Goal: Register for event/course

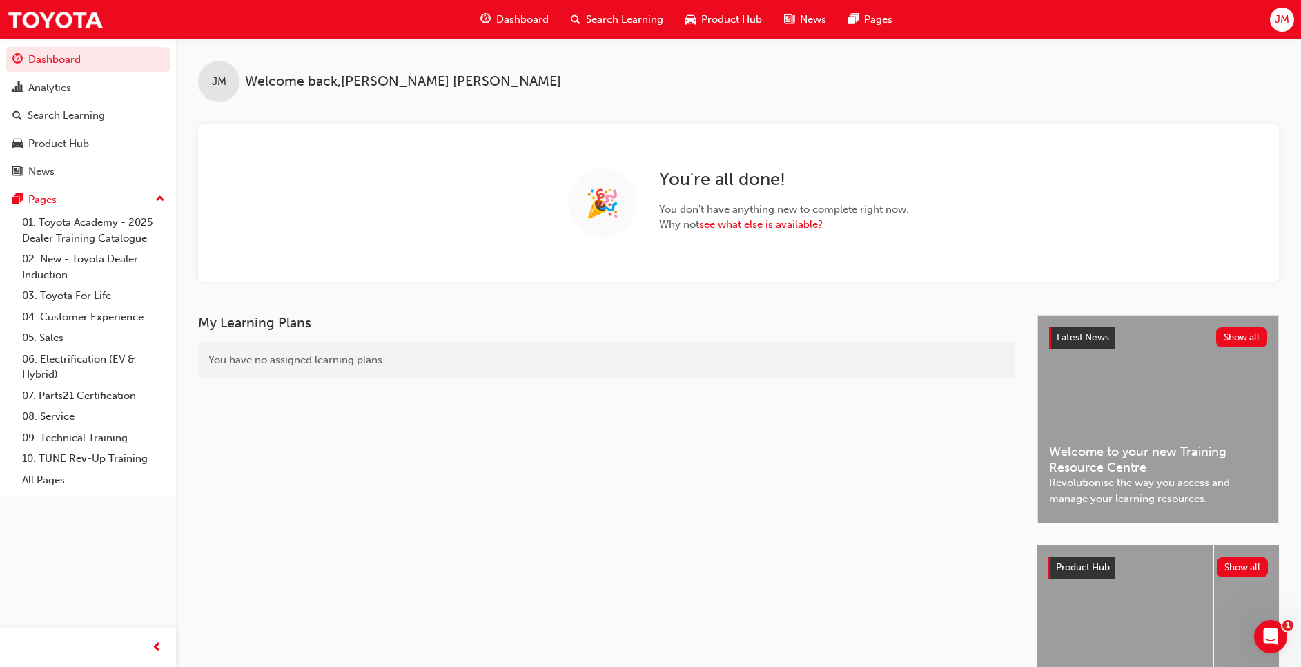
click at [631, 23] on span "Search Learning" at bounding box center [624, 20] width 77 height 16
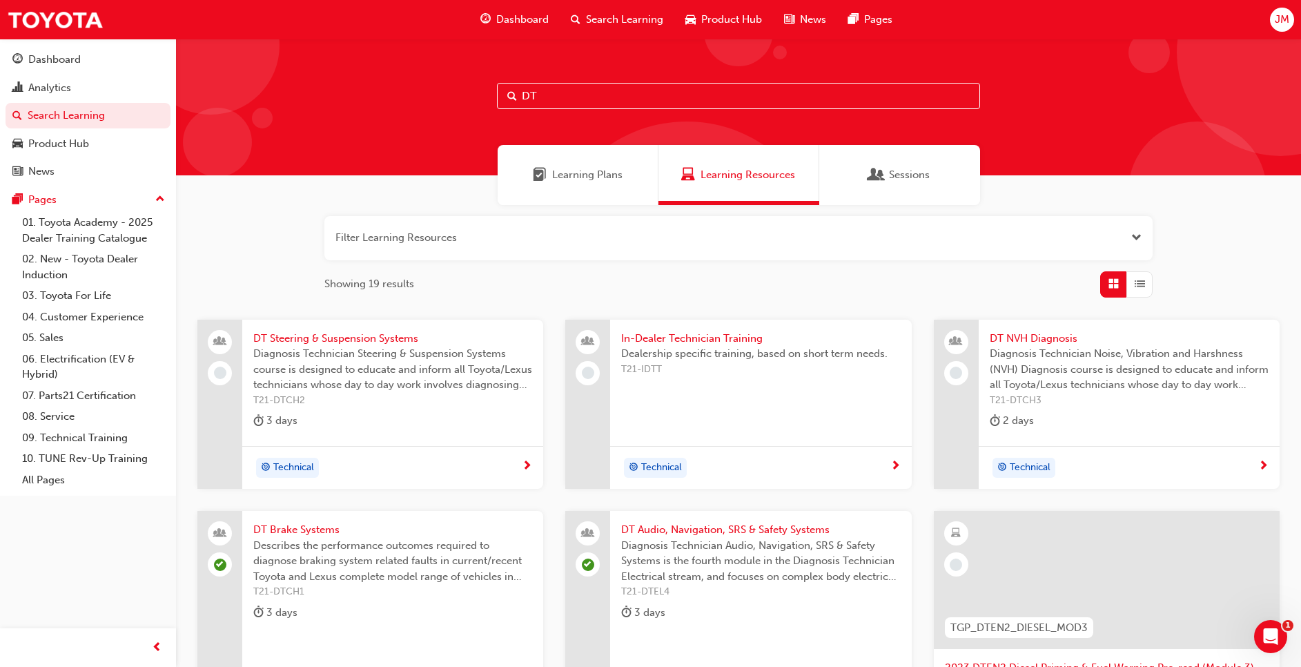
click at [407, 565] on span "Describes the performance outcomes required to diagnose braking system related …" at bounding box center [392, 561] width 279 height 47
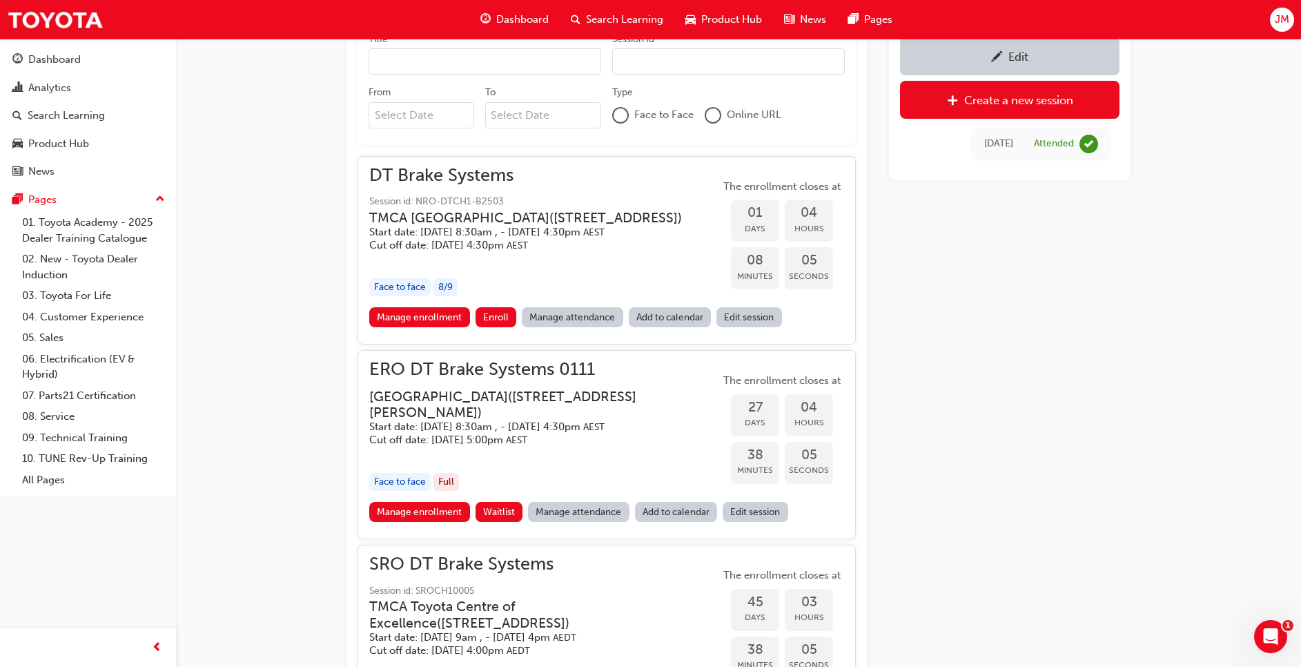
scroll to position [1186, 0]
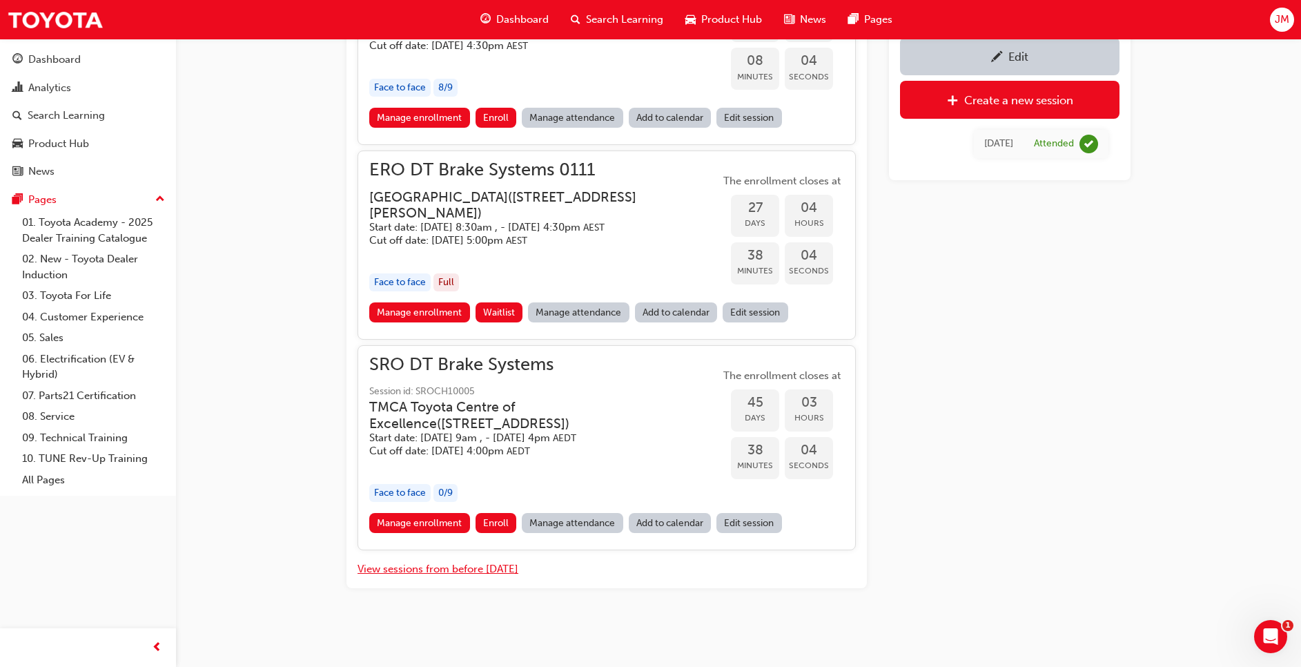
drag, startPoint x: 460, startPoint y: 571, endPoint x: 479, endPoint y: 570, distance: 19.4
click at [460, 571] on button "View sessions from before [DATE]" at bounding box center [438, 569] width 161 height 16
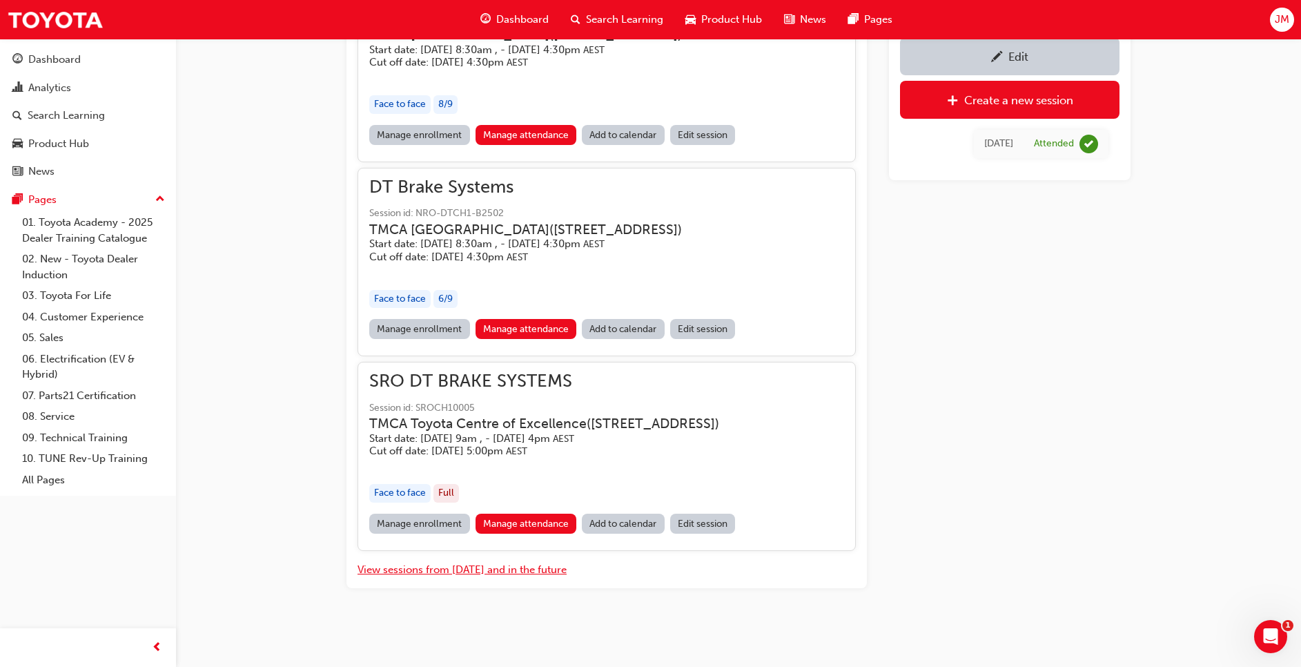
scroll to position [13312, 0]
click at [516, 319] on link "Manage attendance" at bounding box center [526, 329] width 101 height 20
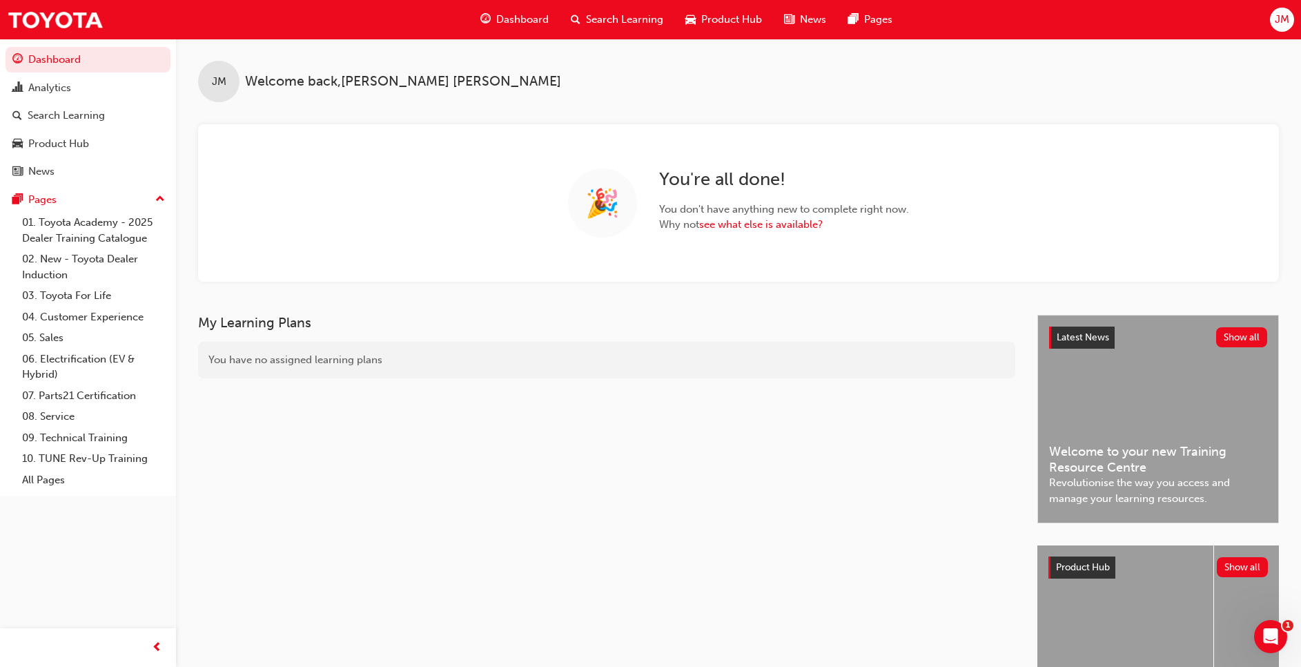
drag, startPoint x: 614, startPoint y: 20, endPoint x: 636, endPoint y: 37, distance: 28.0
click at [614, 20] on span "Search Learning" at bounding box center [624, 20] width 77 height 16
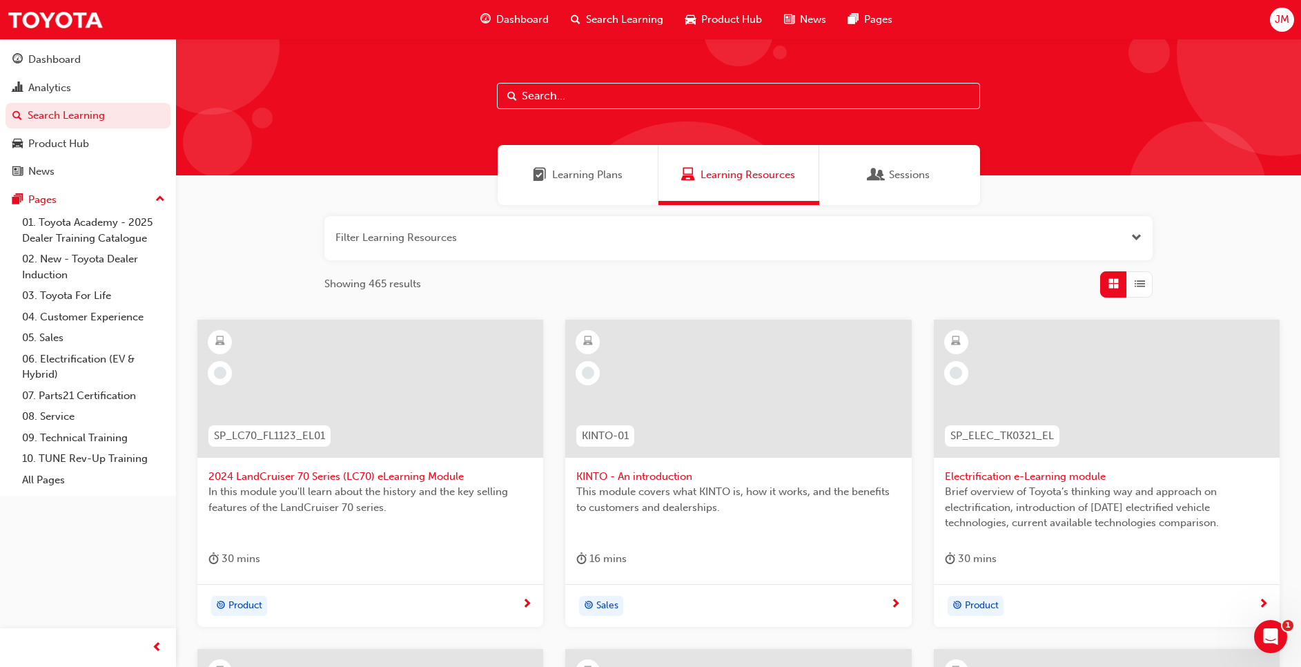
click at [585, 88] on input "text" at bounding box center [738, 96] width 483 height 26
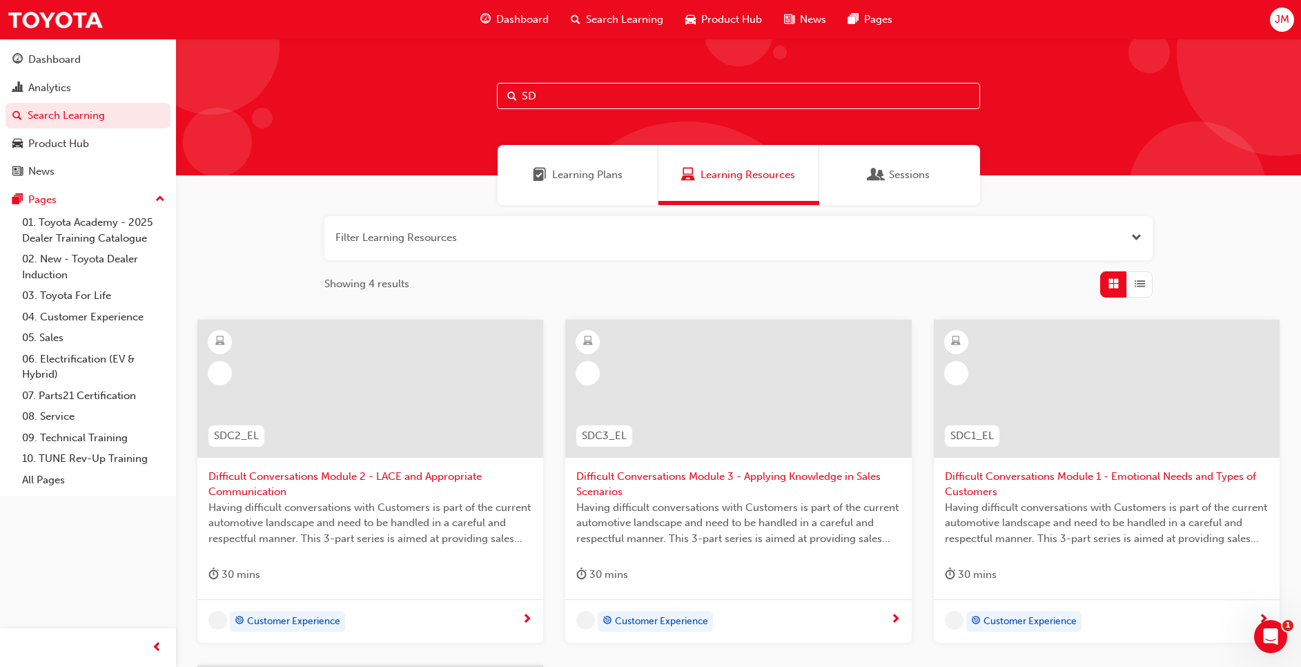
type input "S"
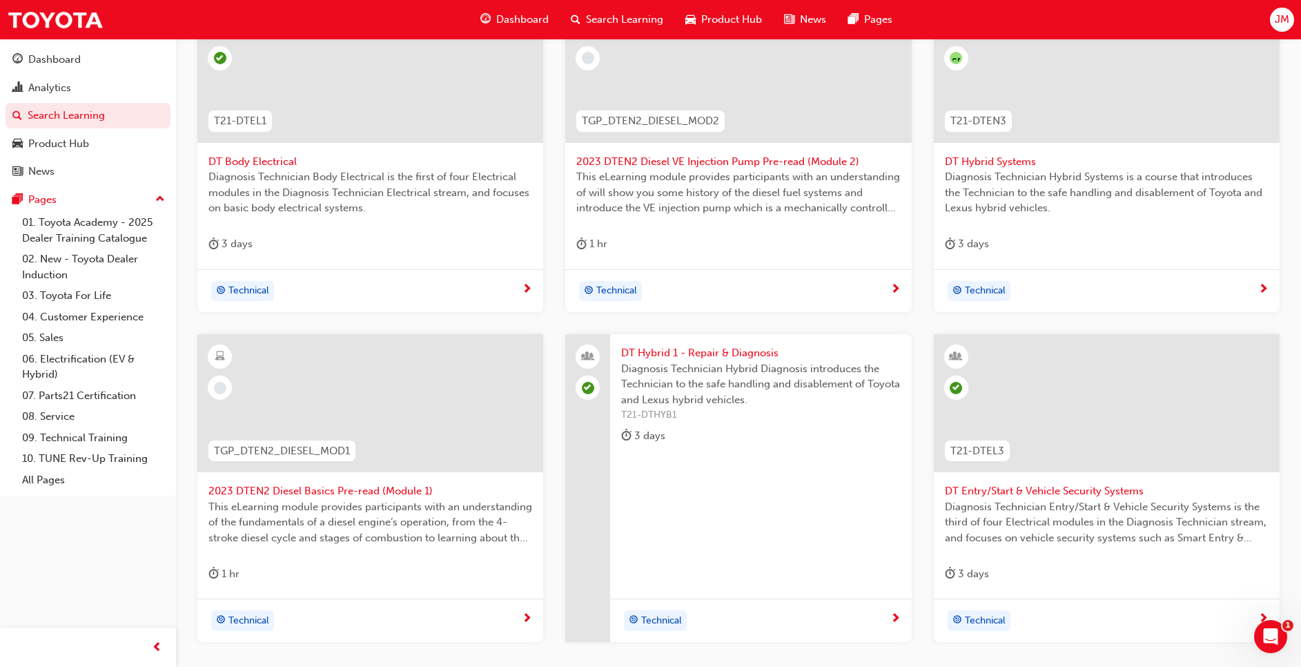
scroll to position [459, 0]
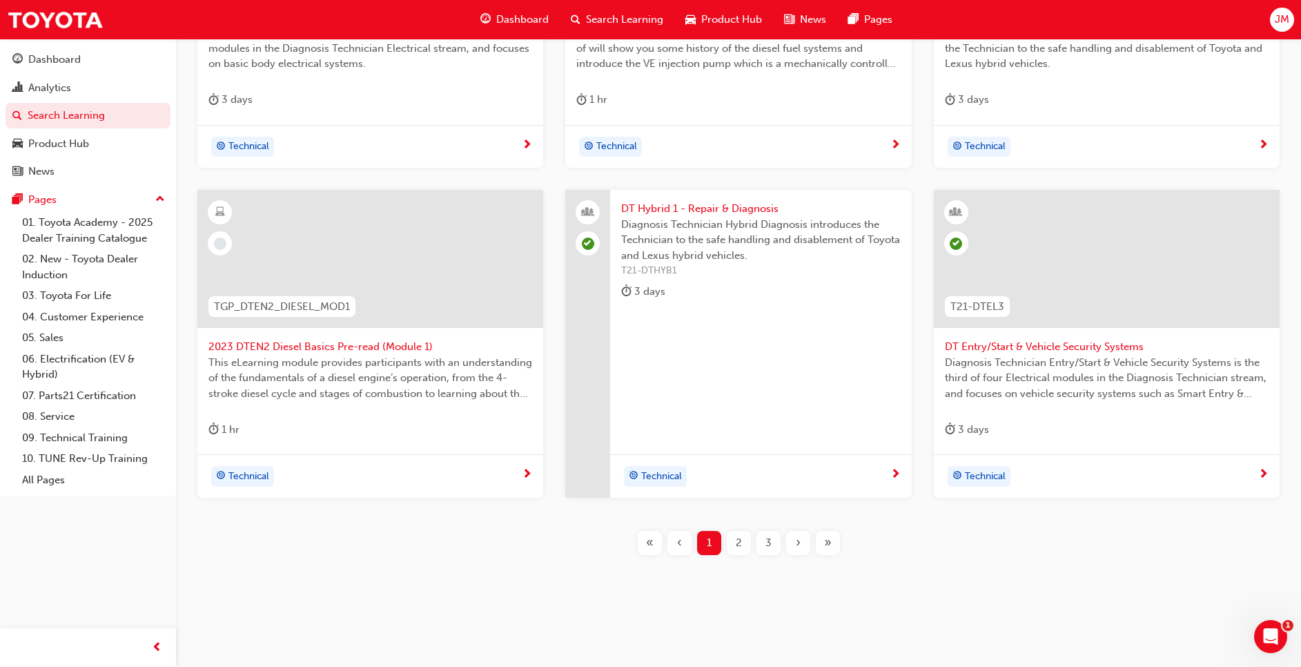
type input "DT"
click at [744, 546] on div "2" at bounding box center [739, 543] width 24 height 24
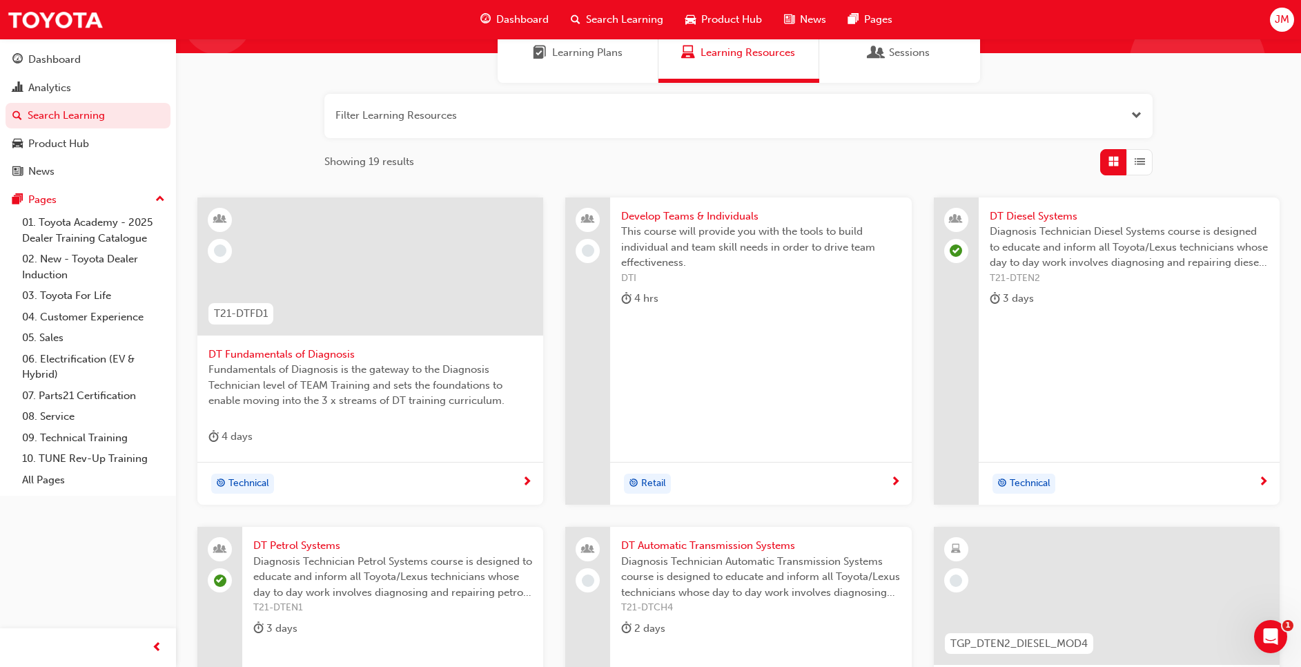
scroll to position [252, 0]
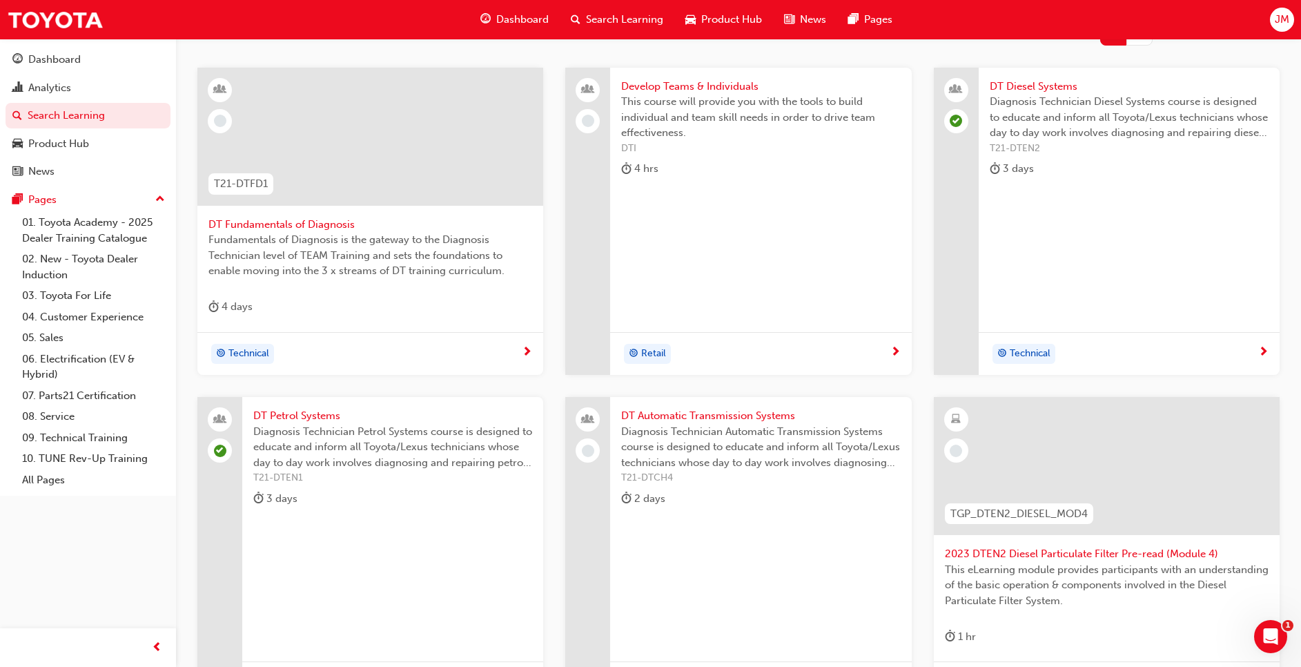
click at [334, 540] on div "DT Petrol Systems Diagnosis Technician Petrol Systems course is designed to edu…" at bounding box center [392, 551] width 301 height 308
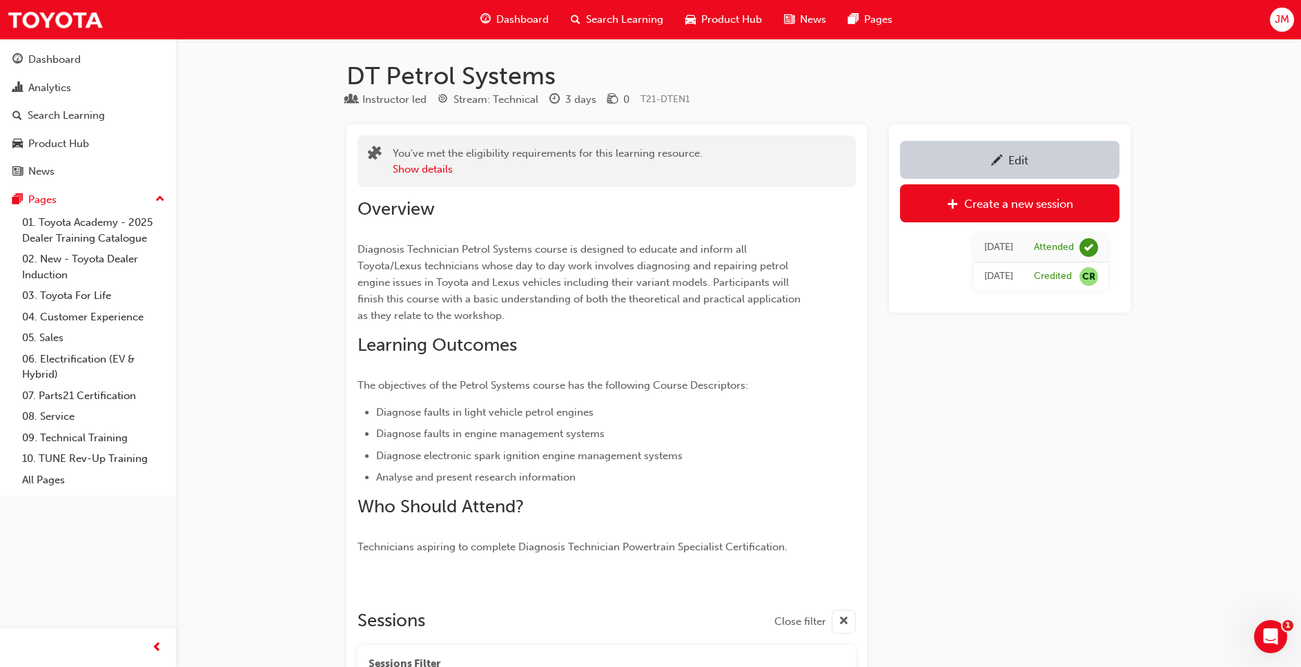
click at [640, 25] on span "Search Learning" at bounding box center [624, 20] width 77 height 16
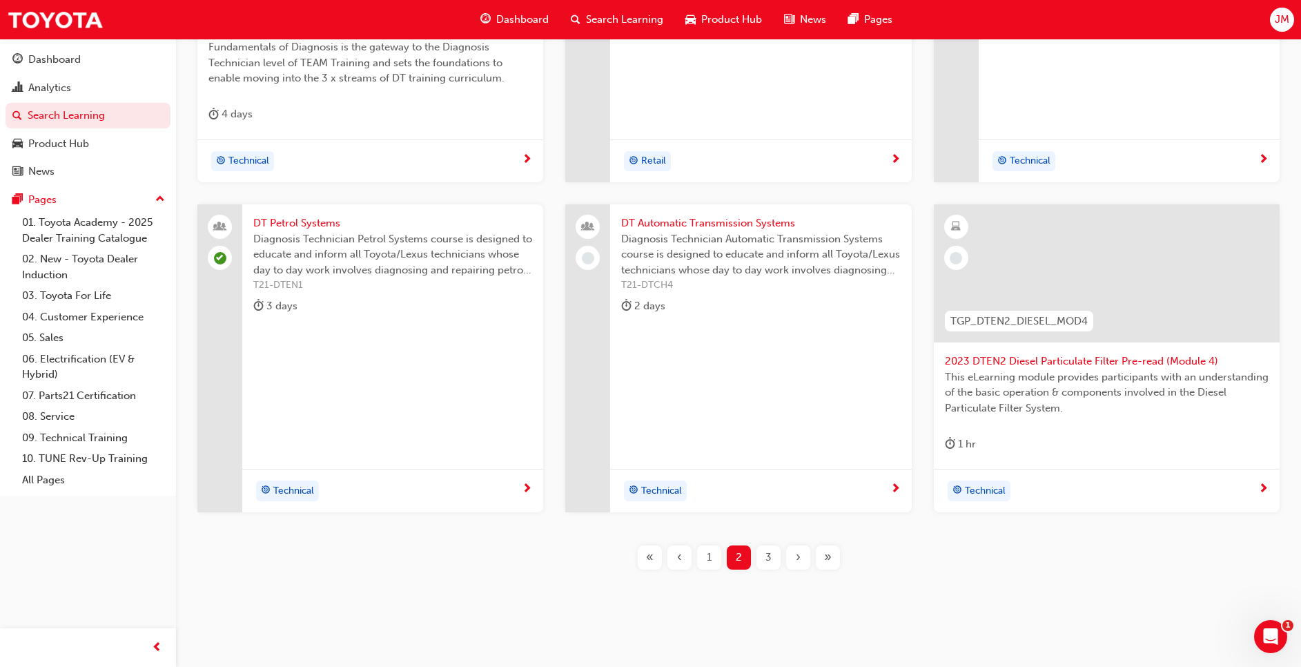
scroll to position [356, 0]
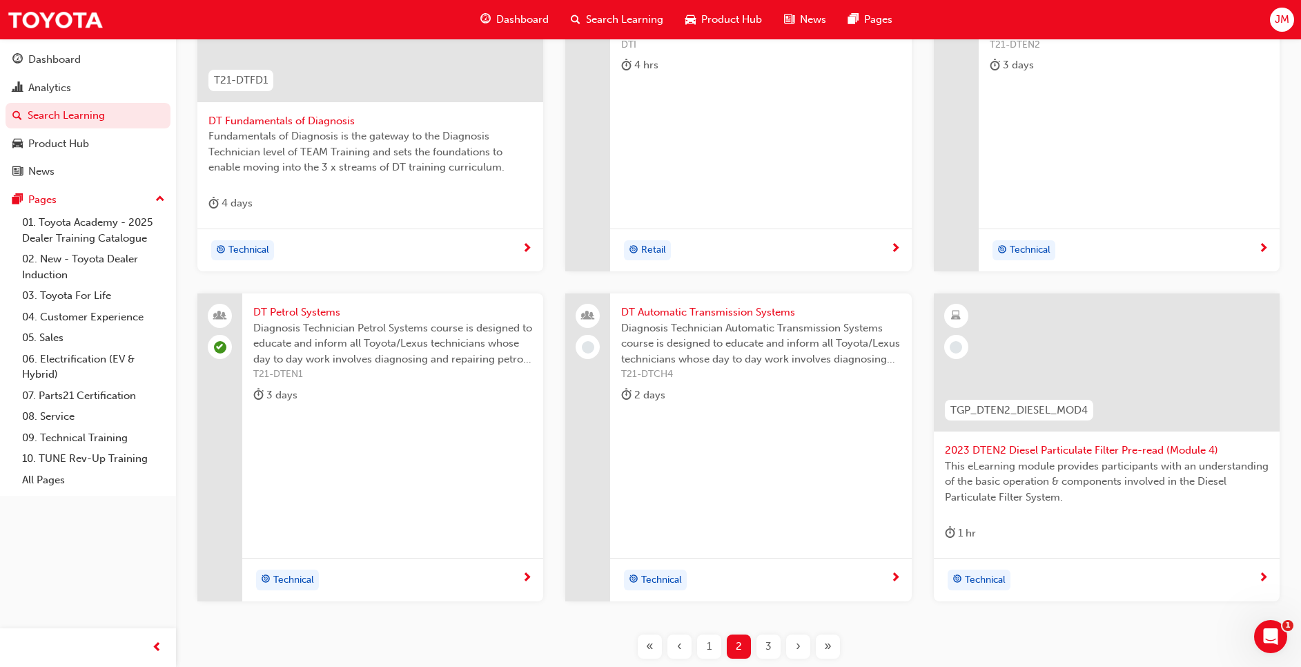
click at [764, 649] on div "3" at bounding box center [769, 646] width 24 height 24
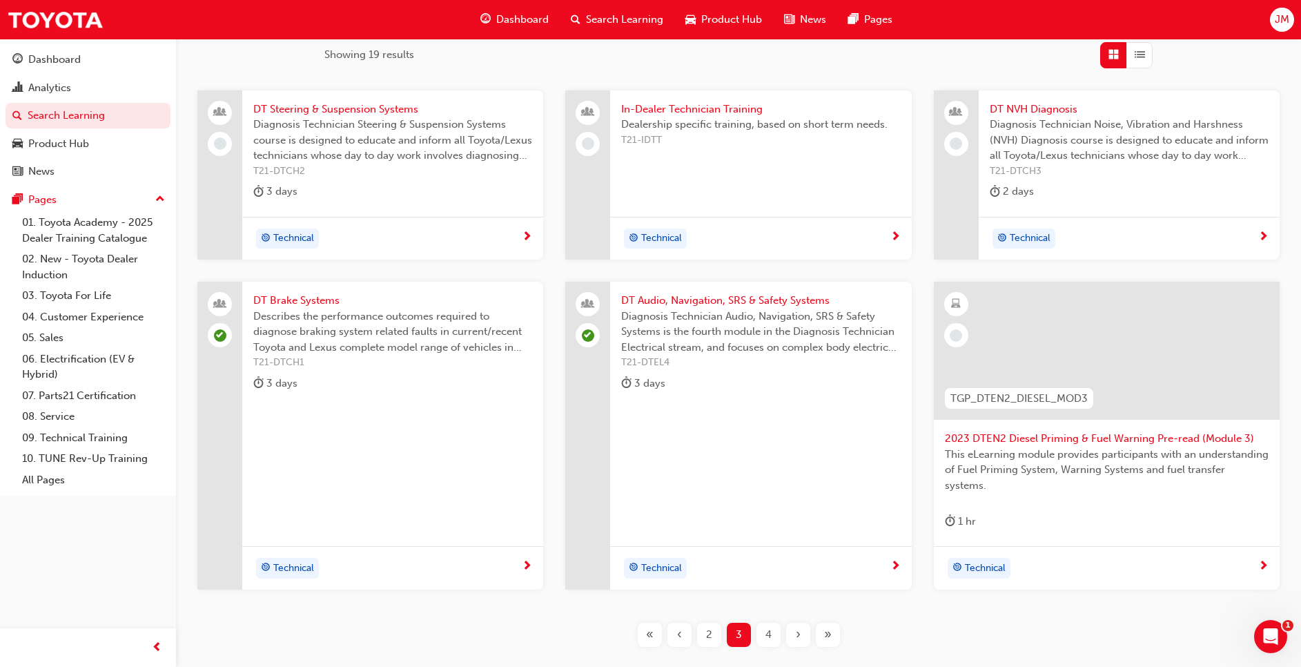
scroll to position [321, 0]
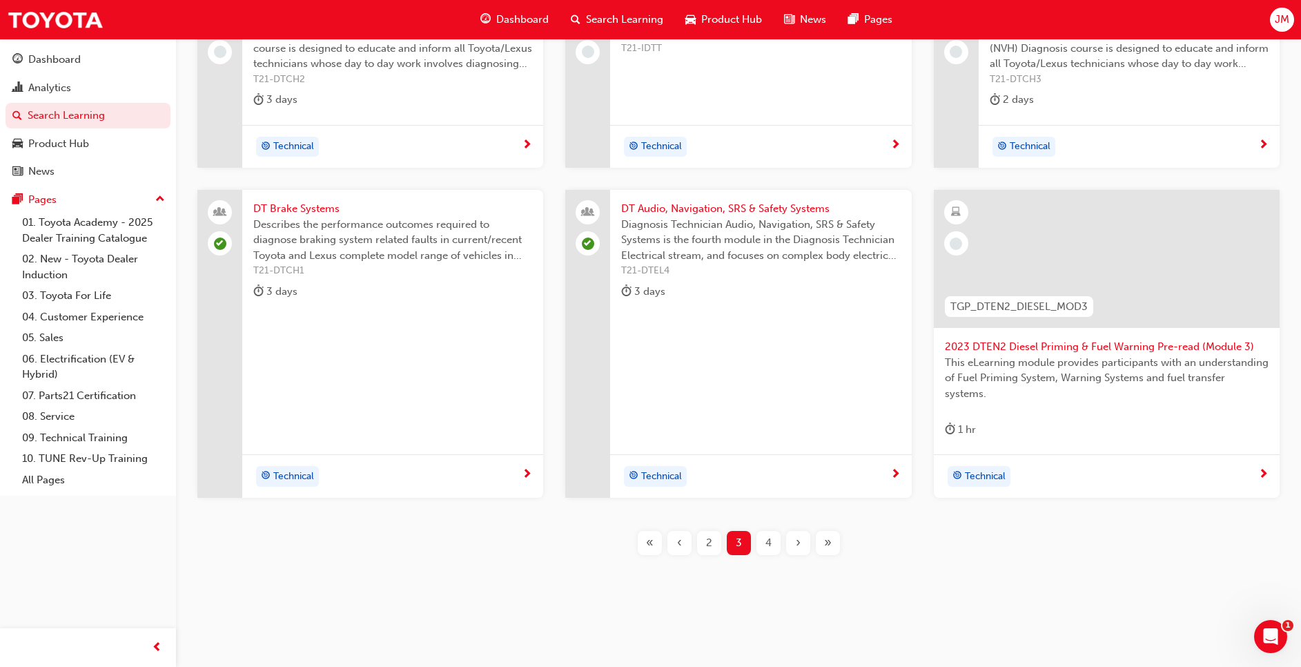
click at [788, 398] on div "DT Audio, Navigation, SRS & Safety Systems Diagnosis Technician Audio, Navigati…" at bounding box center [760, 344] width 301 height 308
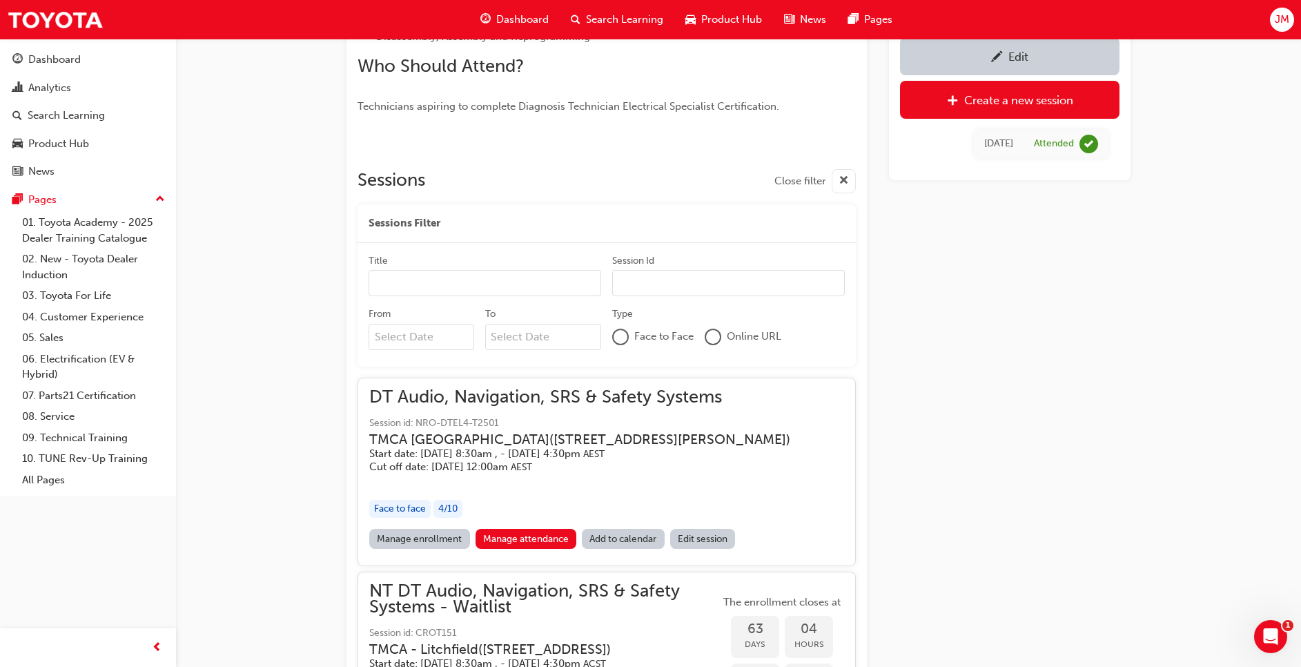
scroll to position [661, 0]
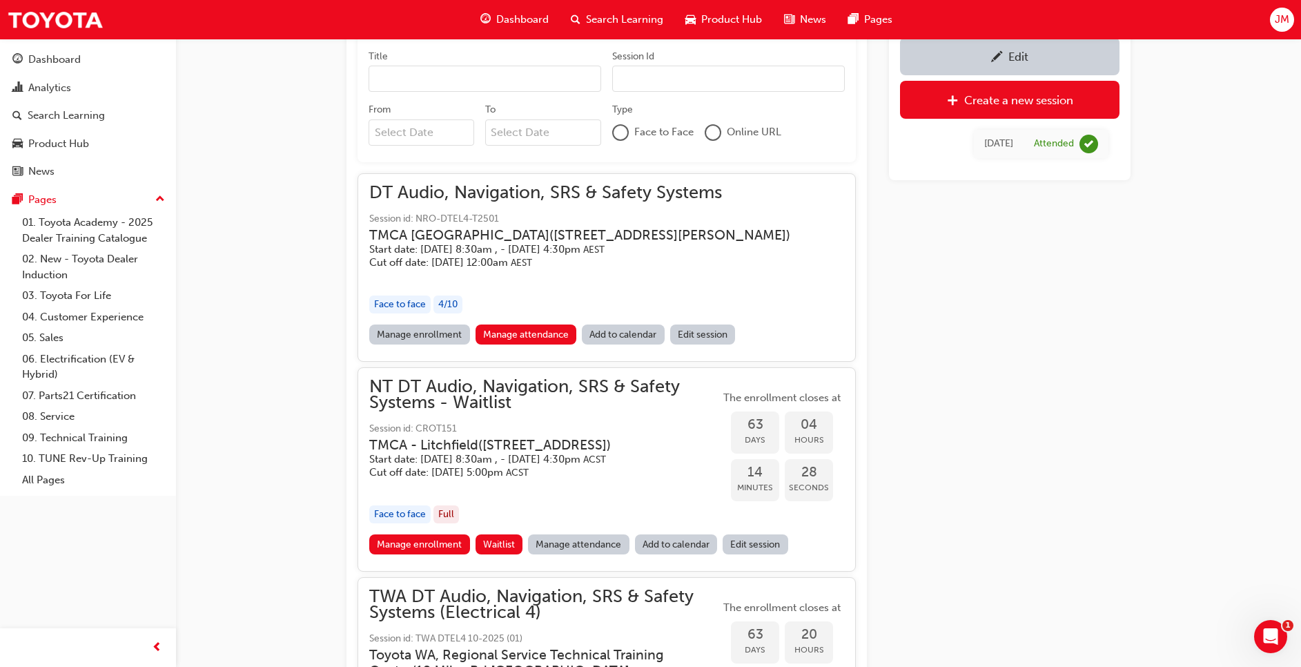
click at [762, 269] on h5 "Cut off date: Tue 12 Aug 2025, 12:00am AEST" at bounding box center [579, 262] width 421 height 13
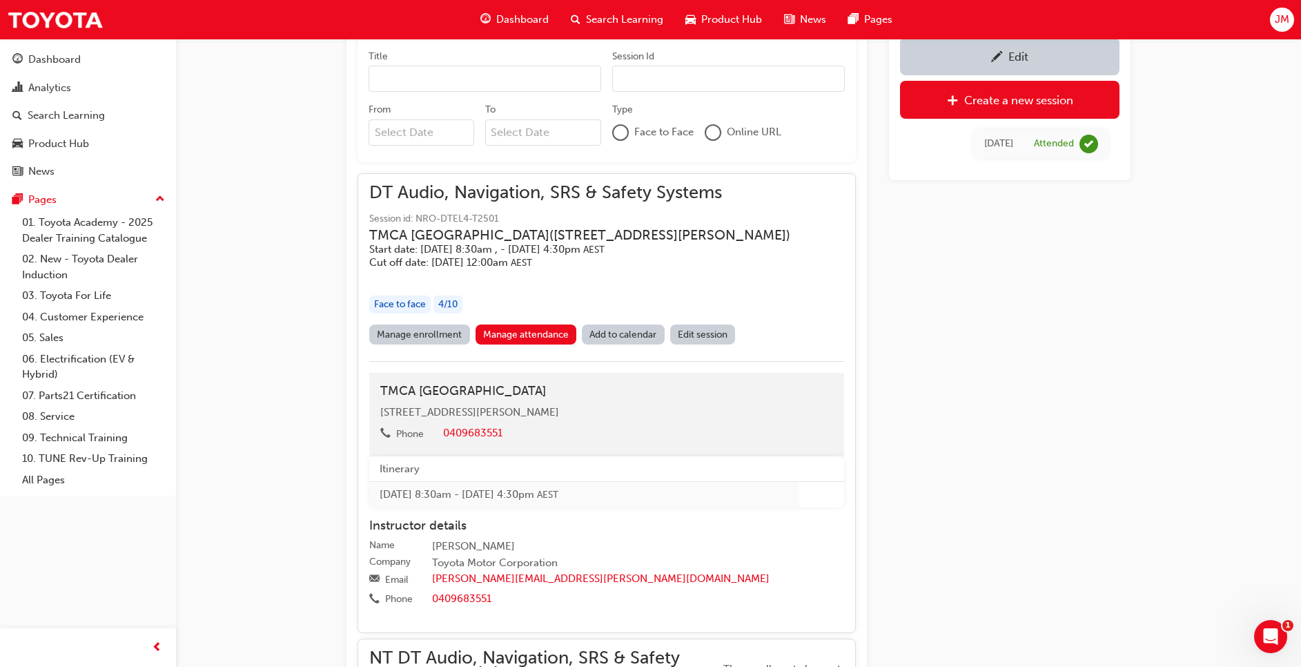
drag, startPoint x: 423, startPoint y: 348, endPoint x: 777, endPoint y: 324, distance: 355.0
click at [424, 345] on link "Manage enrollment" at bounding box center [419, 334] width 101 height 20
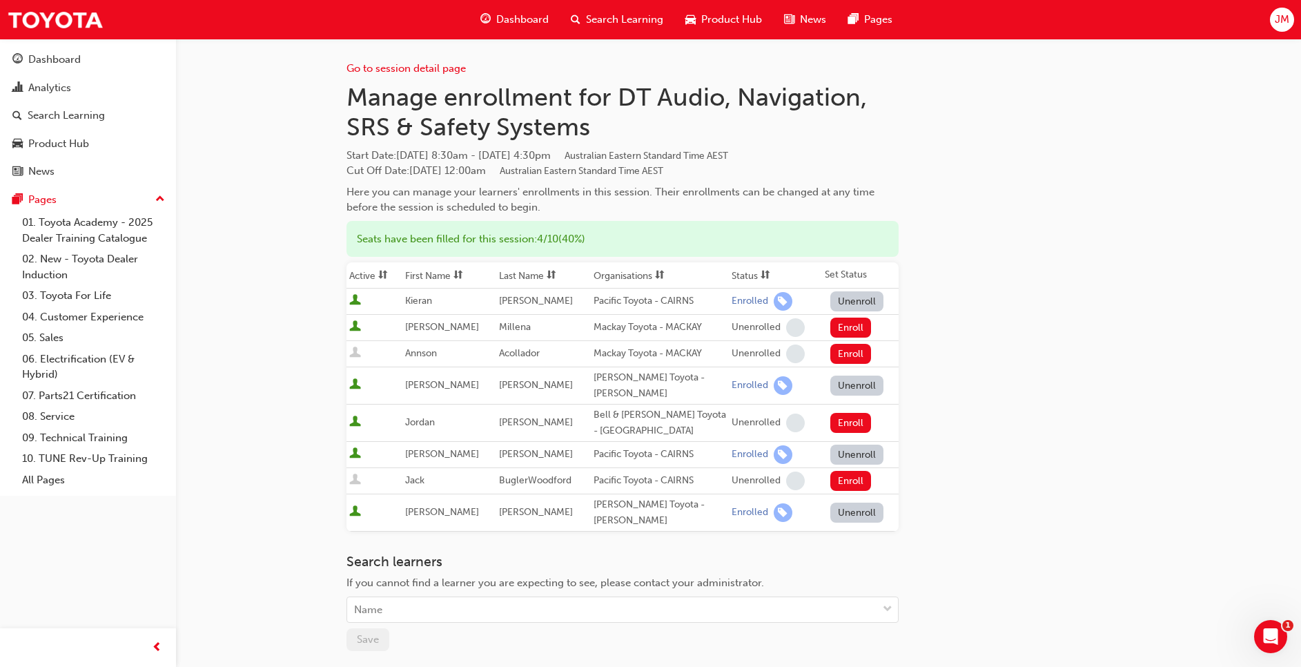
click at [631, 20] on span "Search Learning" at bounding box center [624, 20] width 77 height 16
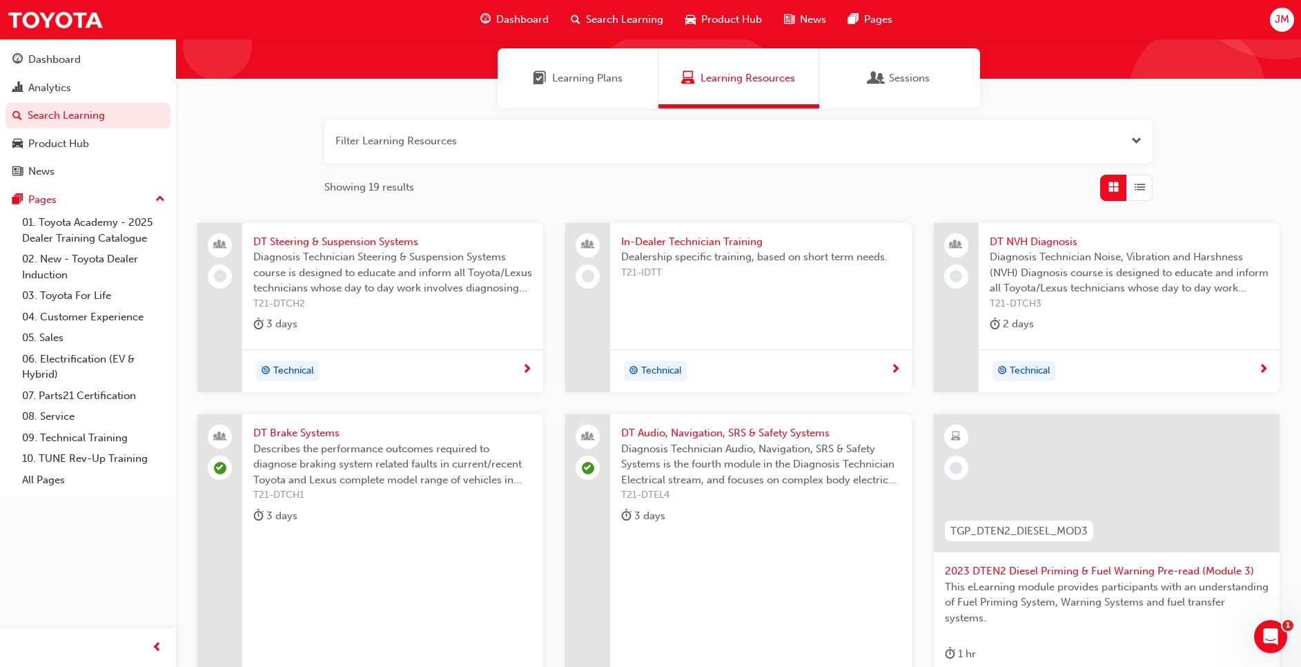
scroll to position [321, 0]
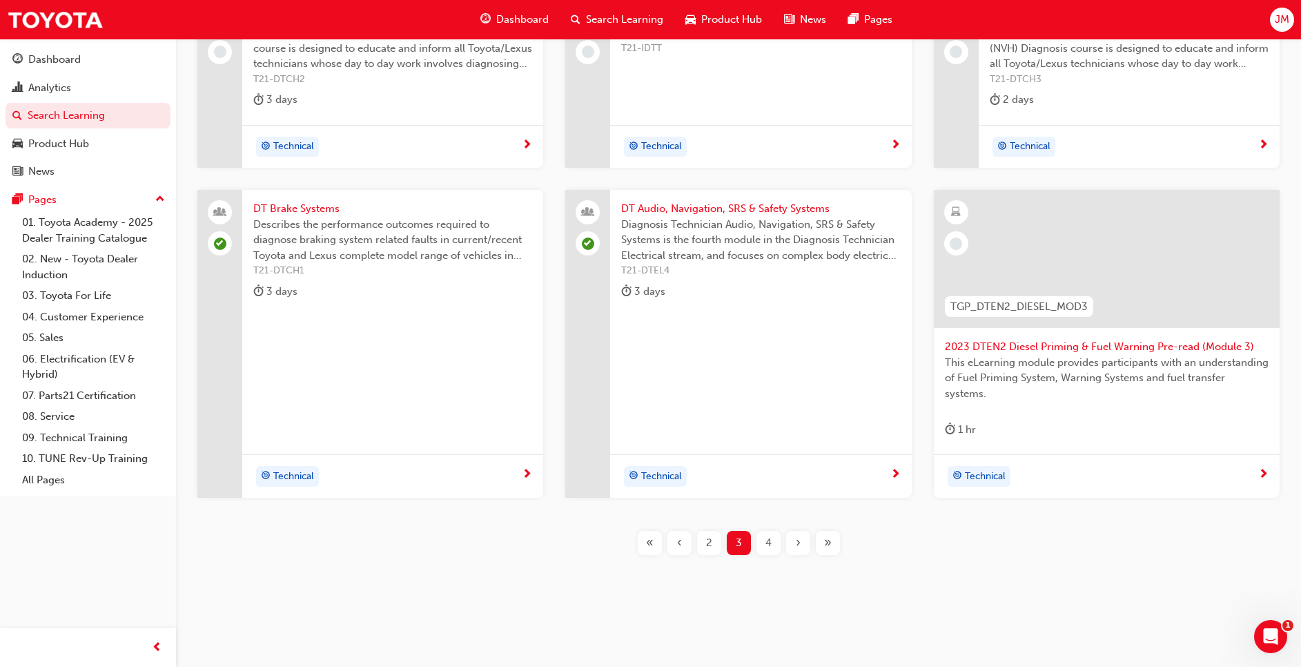
click at [349, 266] on span "T21-DTCH1" at bounding box center [392, 271] width 279 height 16
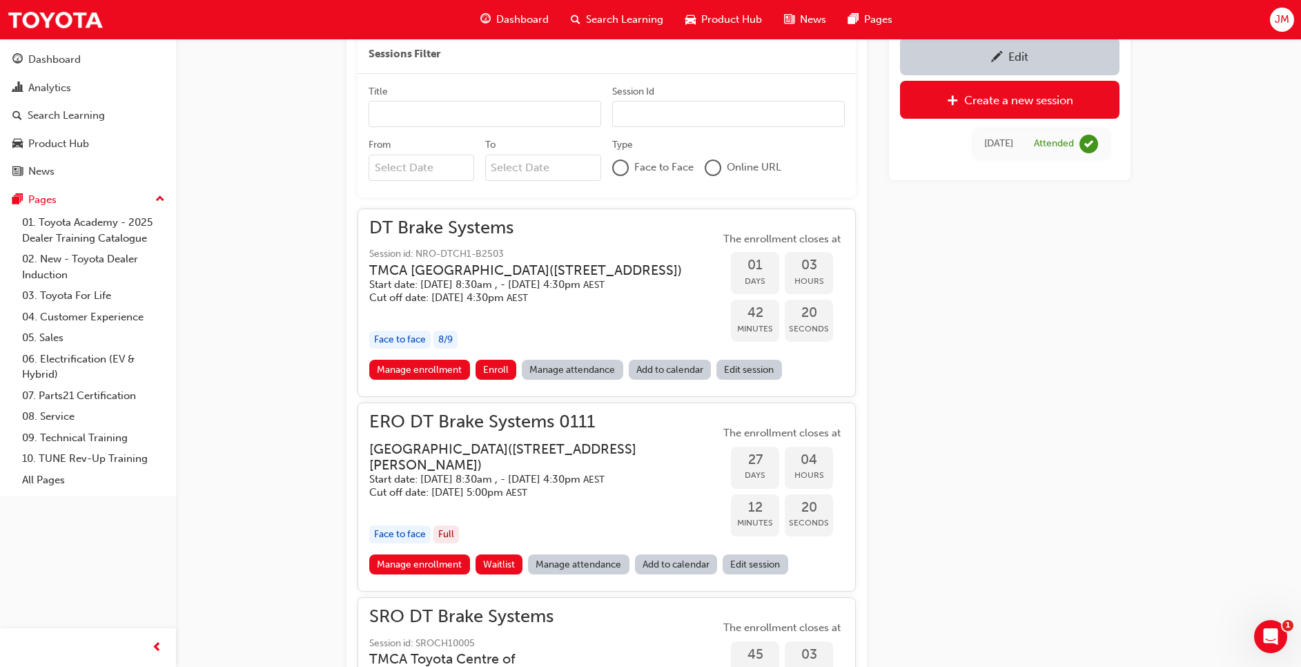
scroll to position [908, 0]
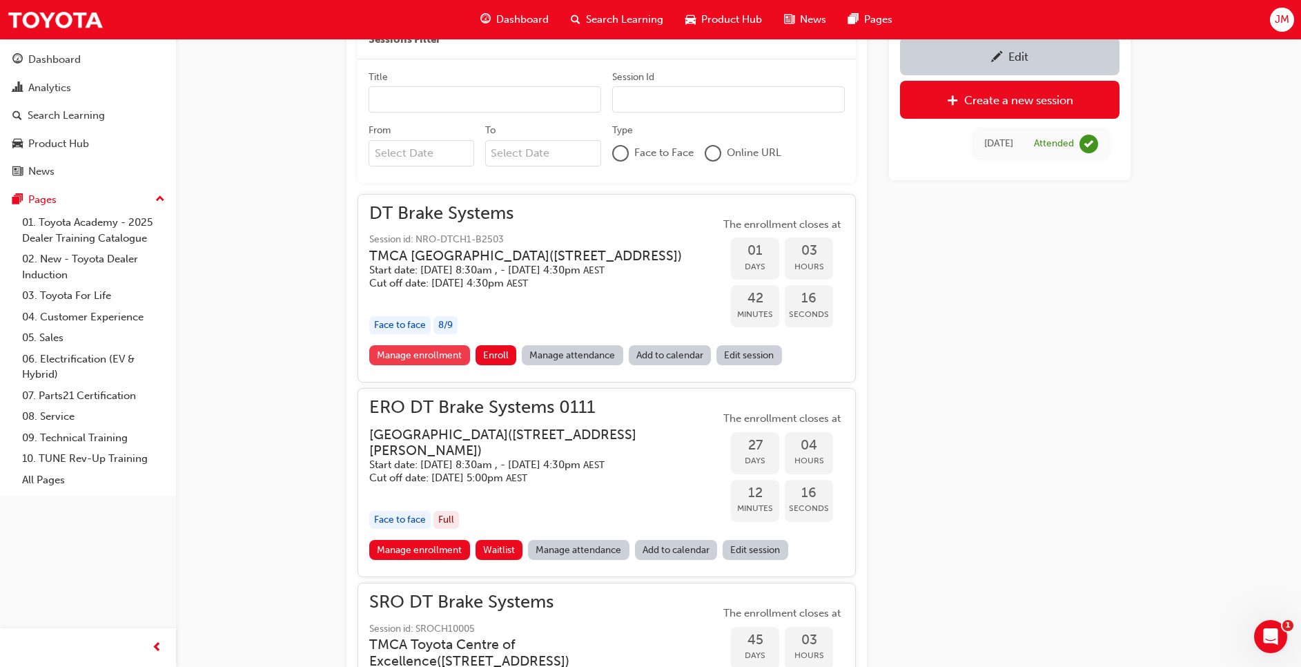
click at [400, 365] on link "Manage enrollment" at bounding box center [419, 355] width 101 height 20
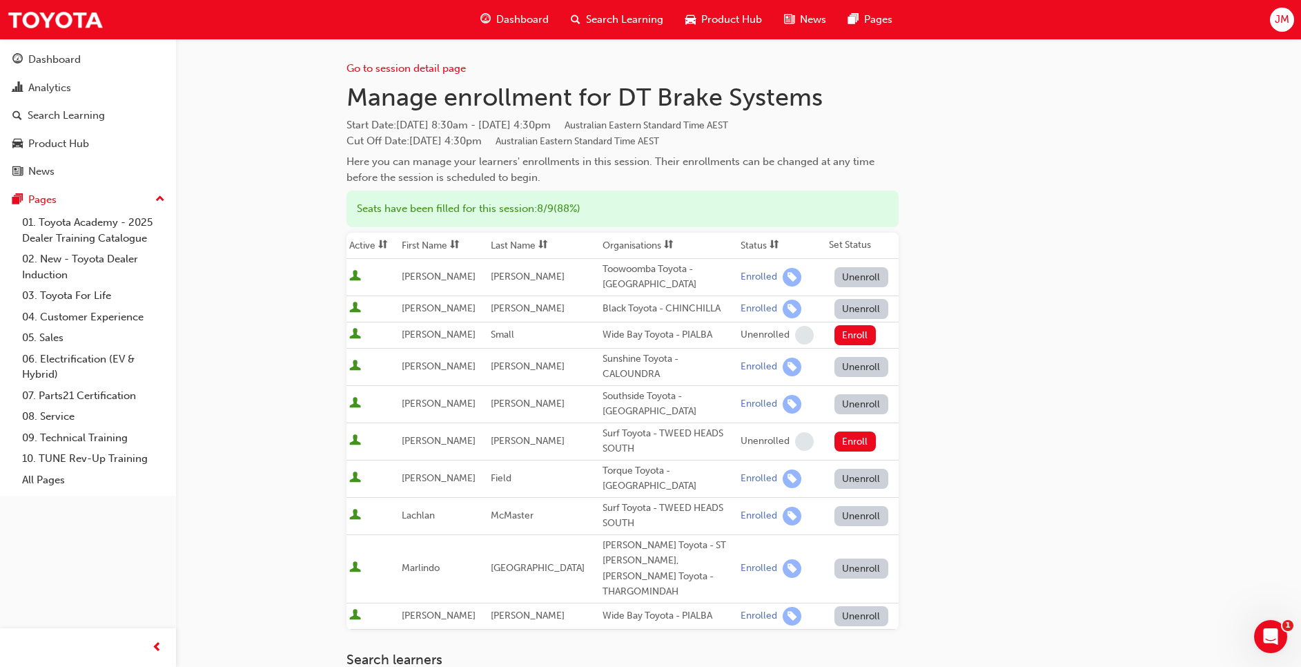
click at [444, 60] on div "Go to session detail page" at bounding box center [623, 58] width 552 height 38
click at [448, 77] on div "Go to session detail page Manage enrollment for DT Brake Systems Start Date : W…" at bounding box center [623, 447] width 552 height 817
click at [460, 75] on div "Go to session detail page" at bounding box center [623, 58] width 552 height 38
click at [436, 68] on link "Go to session detail page" at bounding box center [406, 68] width 119 height 12
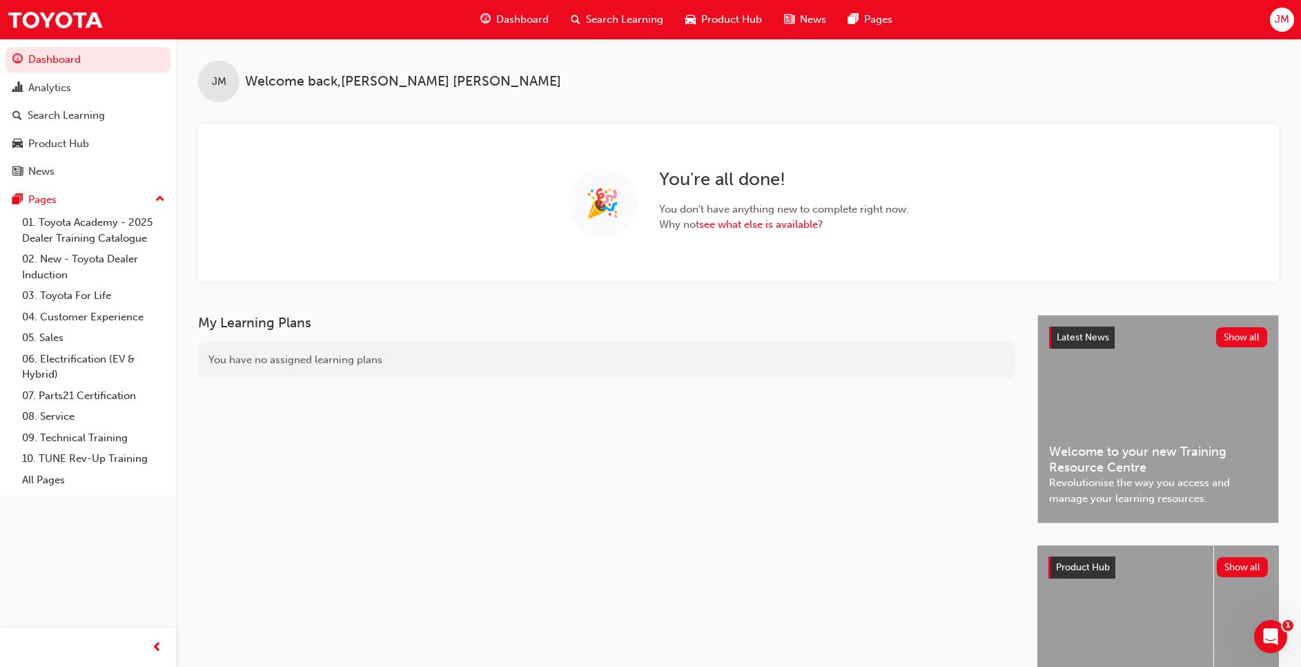
click at [642, 24] on span "Search Learning" at bounding box center [624, 20] width 77 height 16
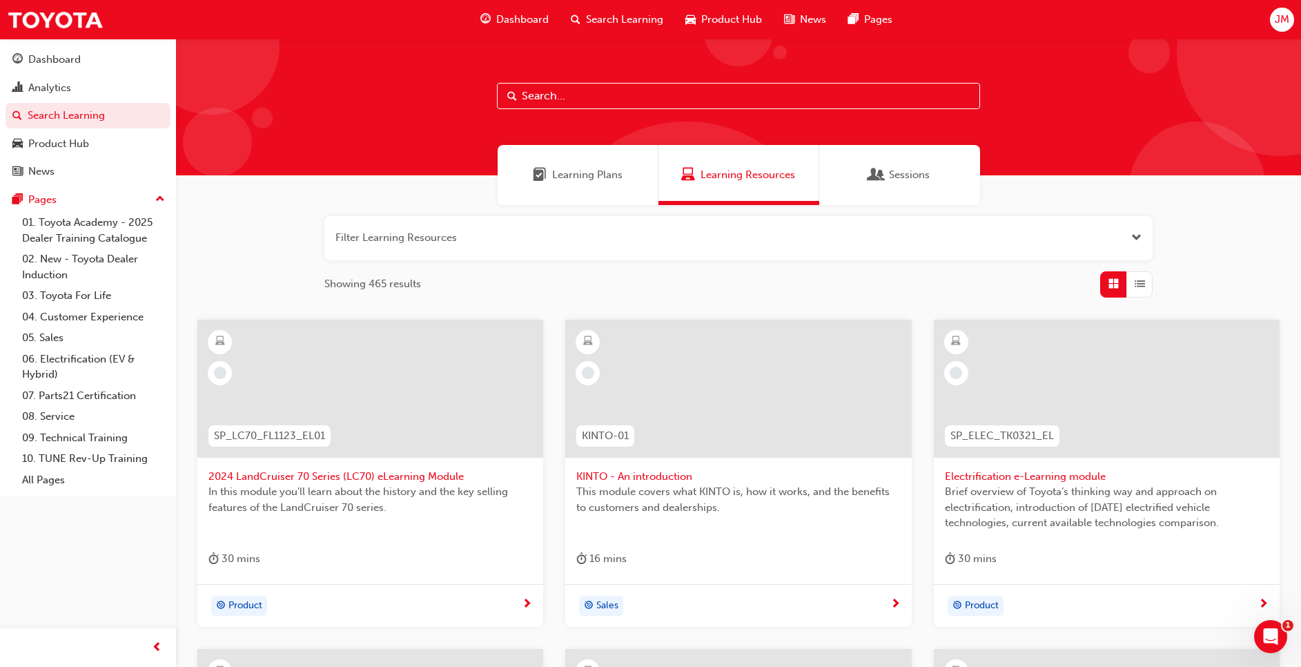
click at [580, 99] on input "text" at bounding box center [738, 96] width 483 height 26
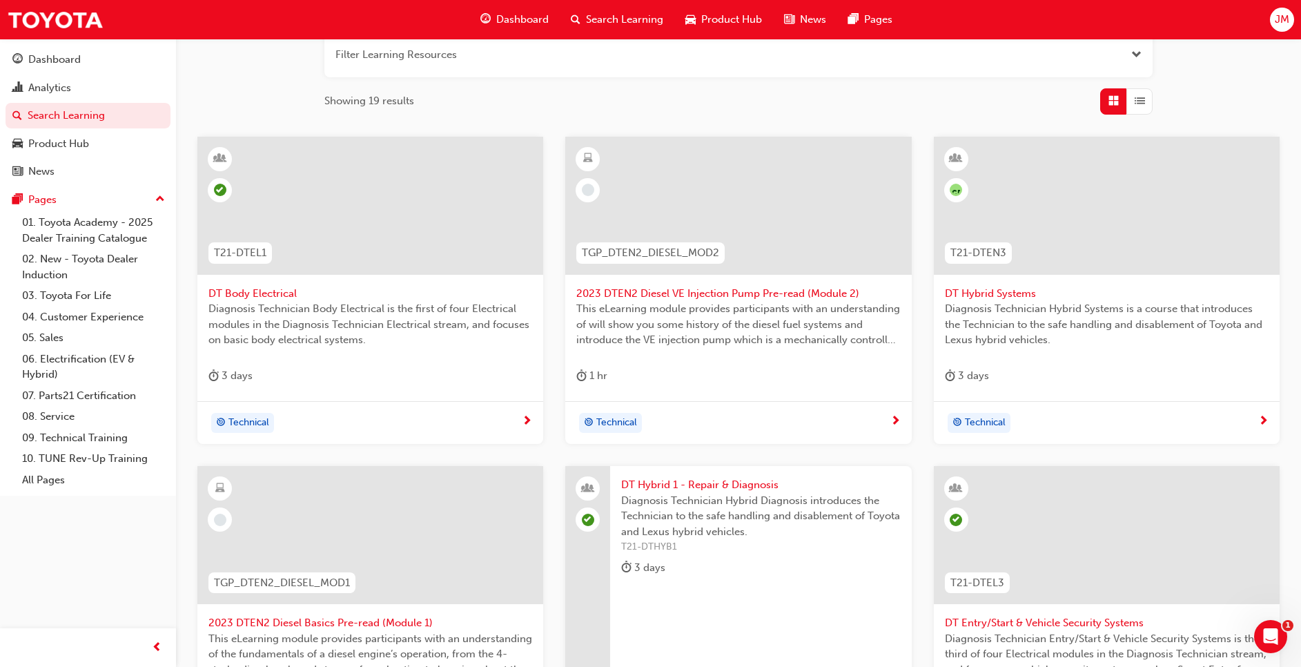
scroll to position [414, 0]
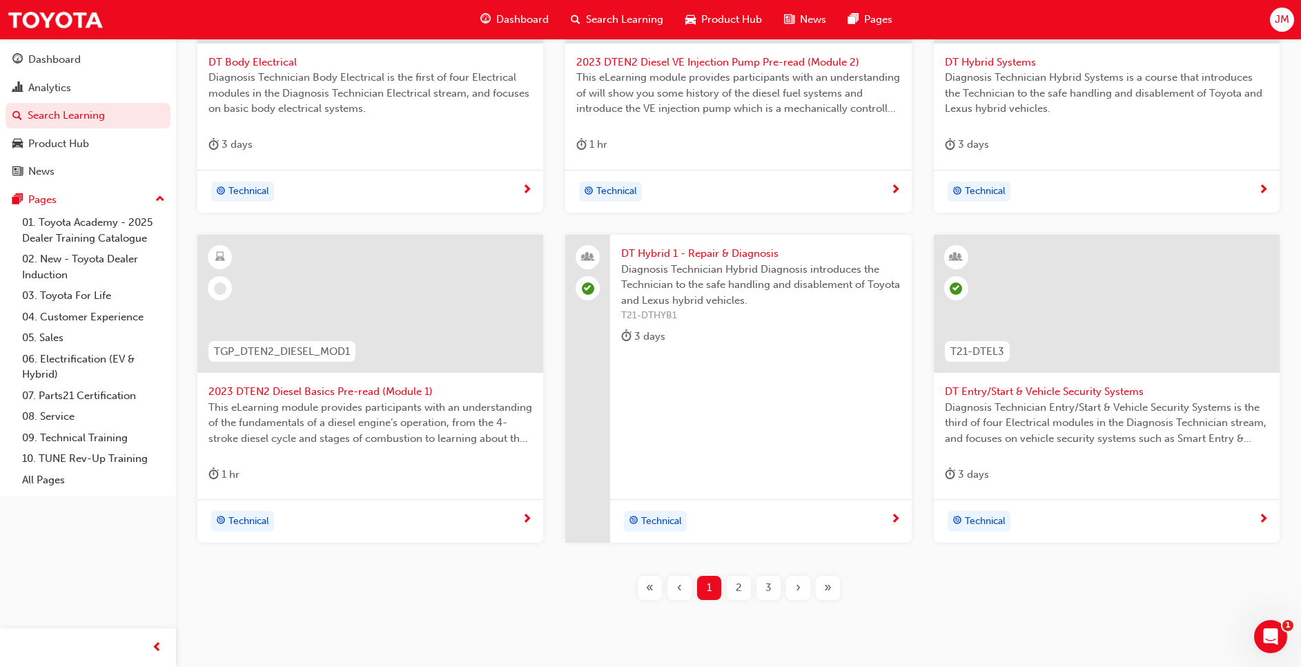
type input "DT"
click at [741, 588] on span "2" at bounding box center [739, 588] width 6 height 16
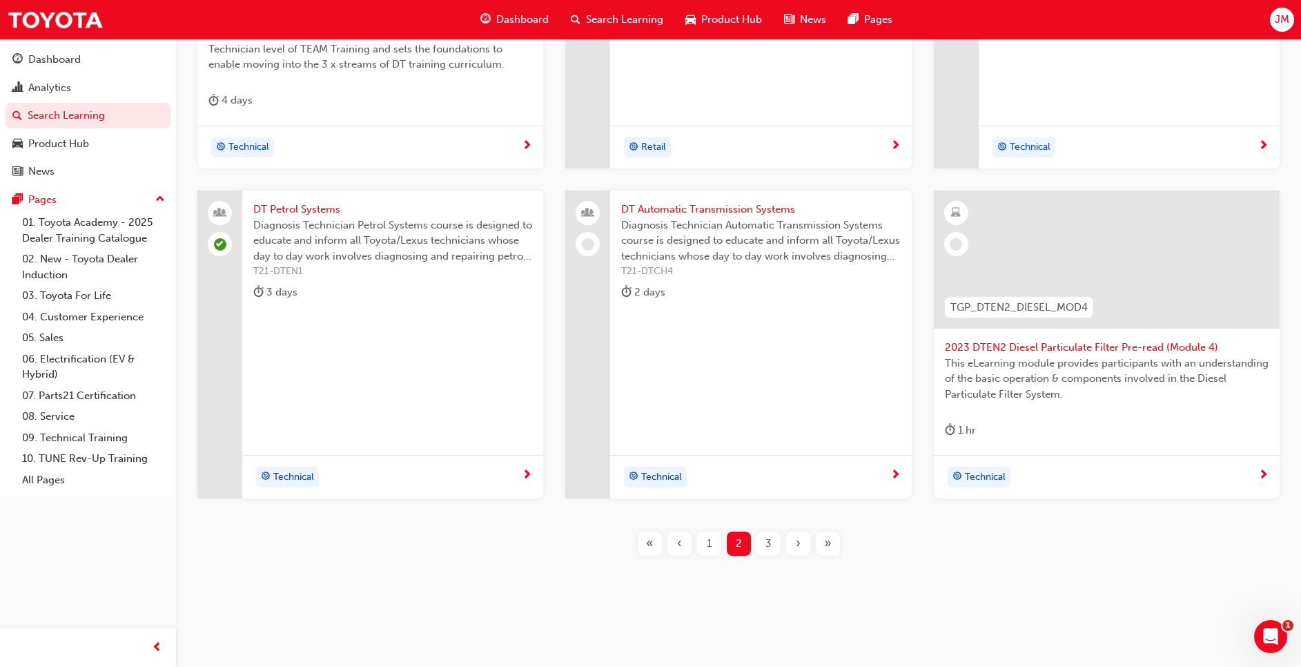
scroll to position [459, 0]
click at [774, 546] on div "3" at bounding box center [769, 543] width 24 height 24
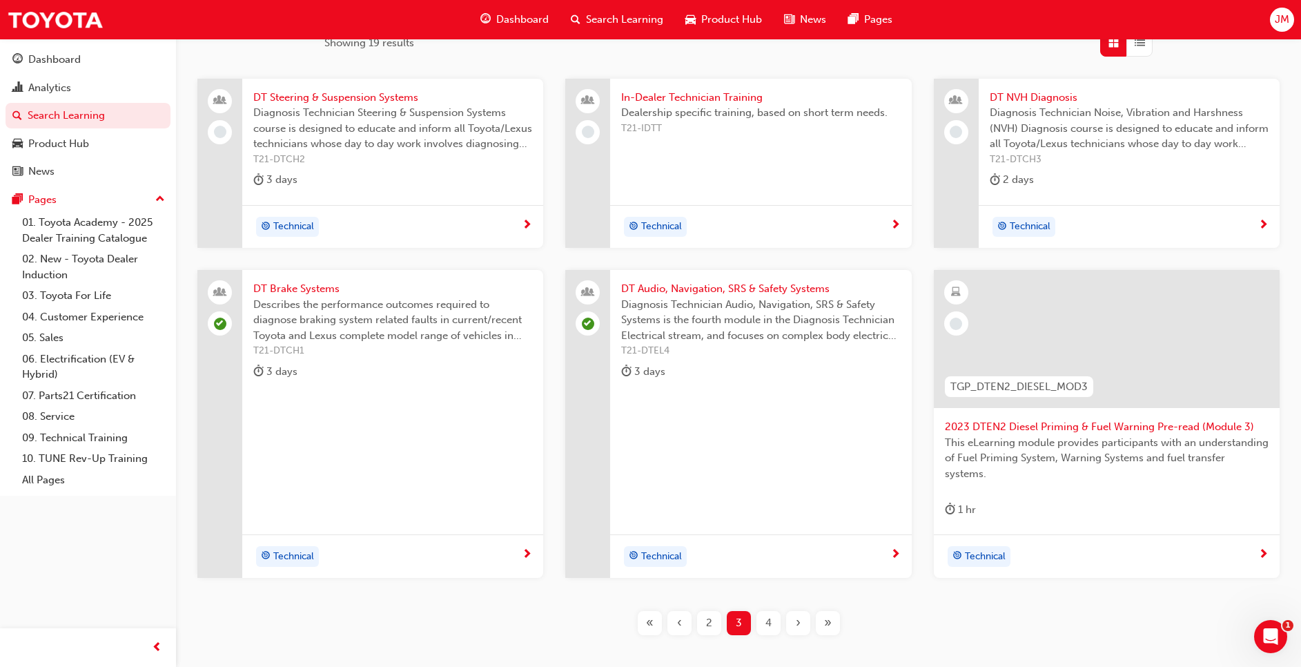
scroll to position [321, 0]
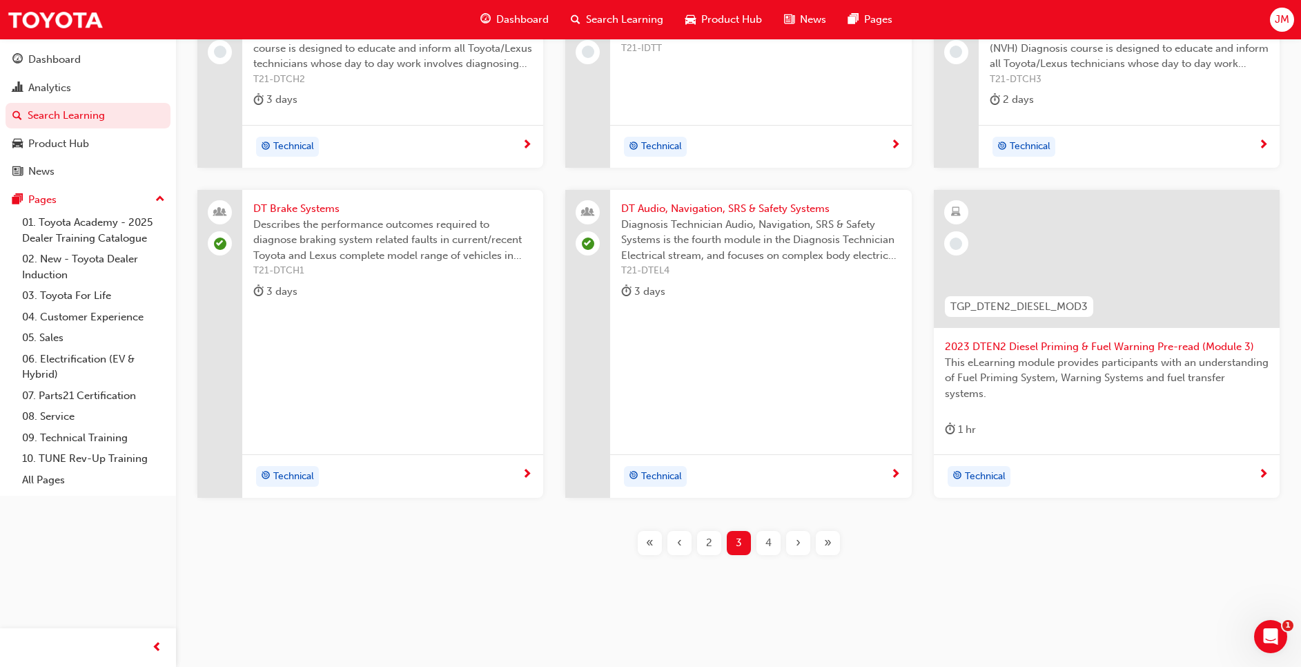
click at [775, 545] on div "4" at bounding box center [769, 543] width 24 height 24
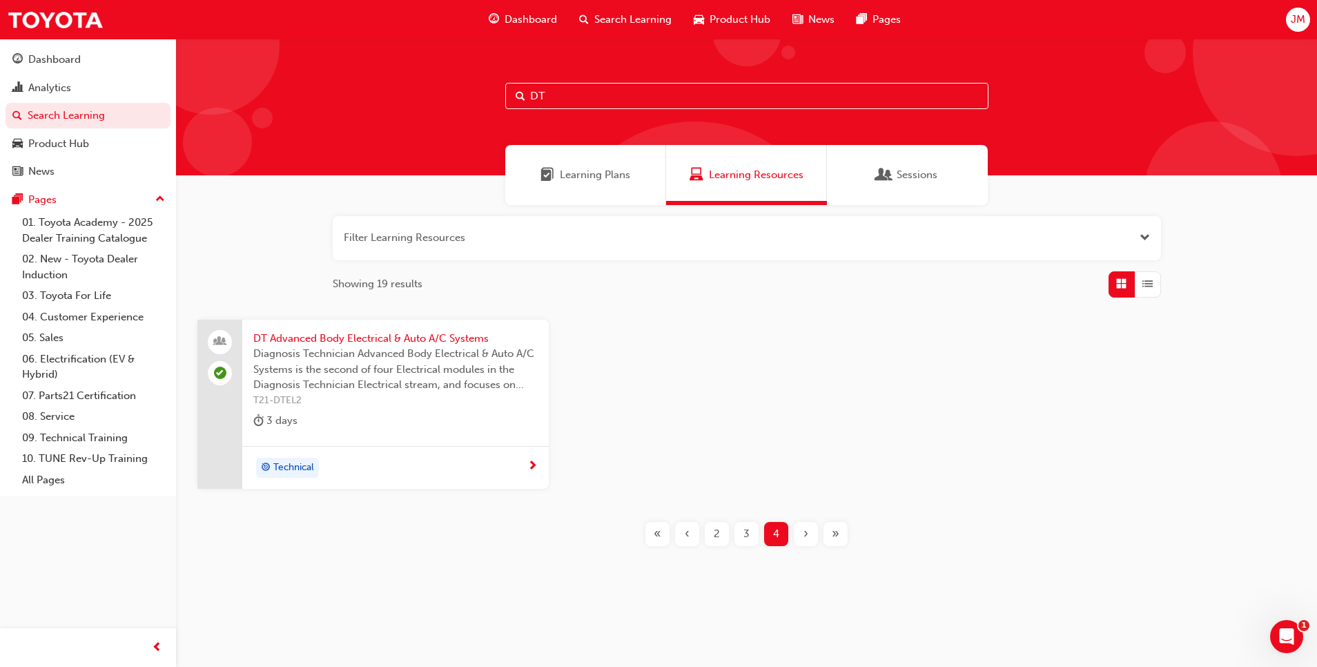
click at [725, 539] on div "2" at bounding box center [717, 534] width 24 height 24
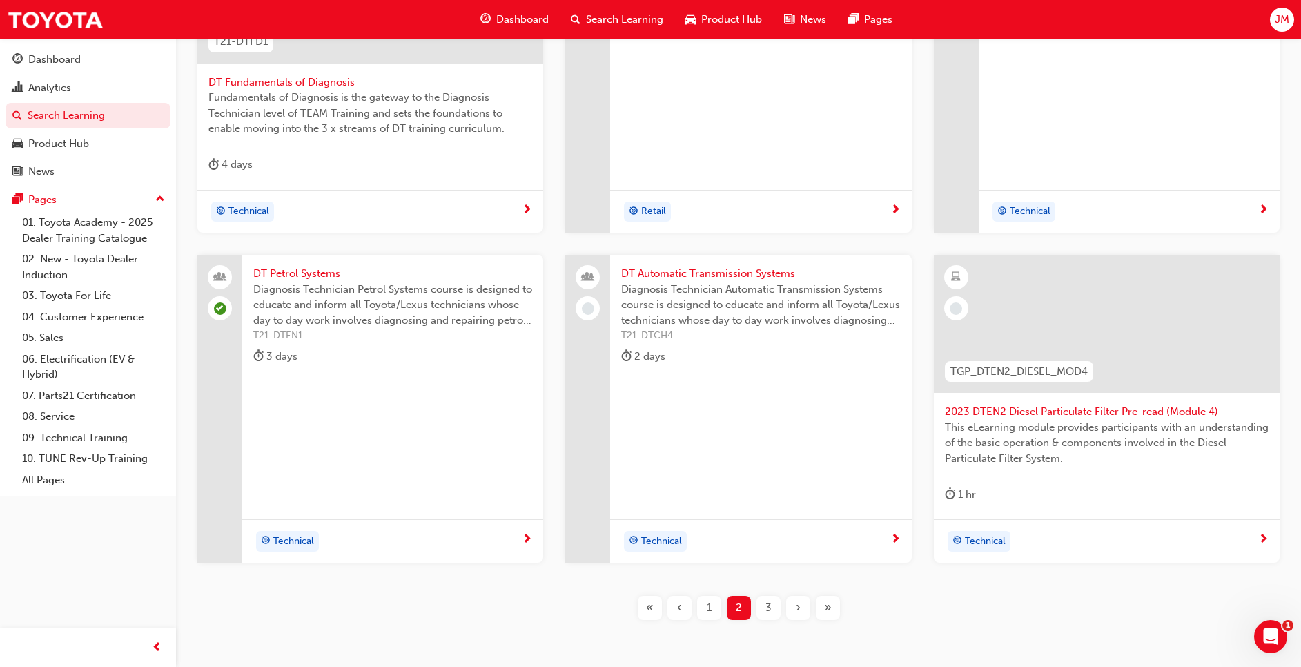
scroll to position [459, 0]
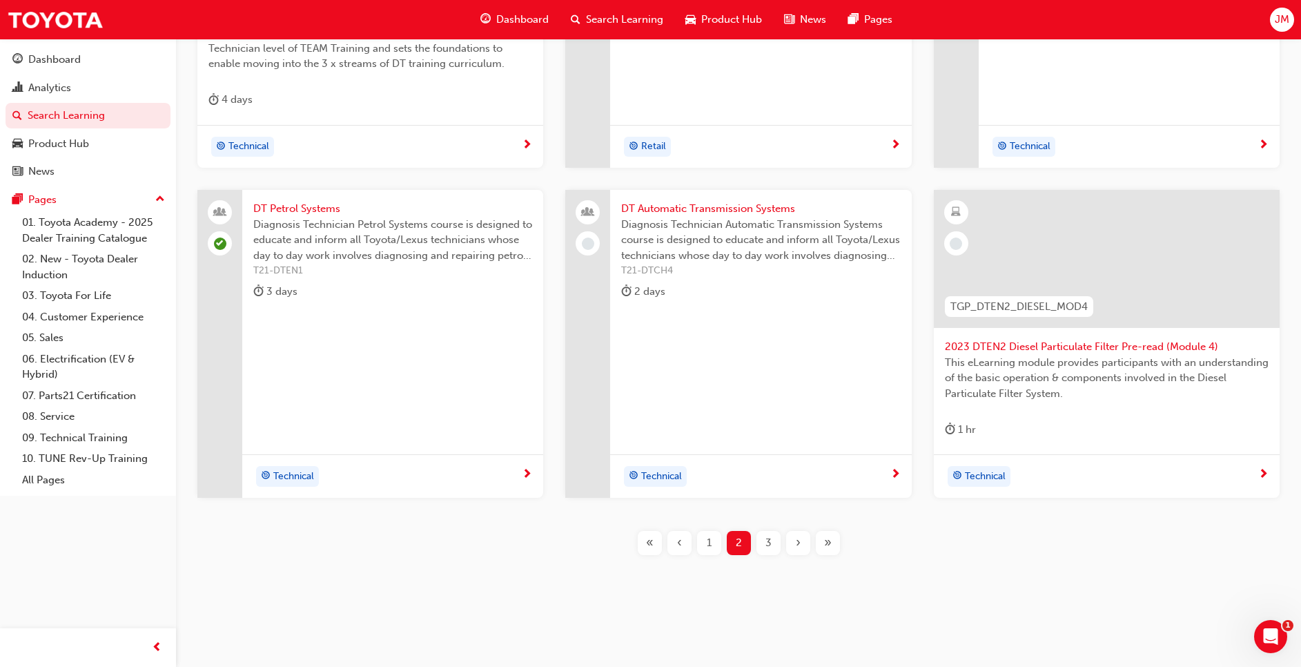
click at [709, 545] on span "1" at bounding box center [709, 543] width 5 height 16
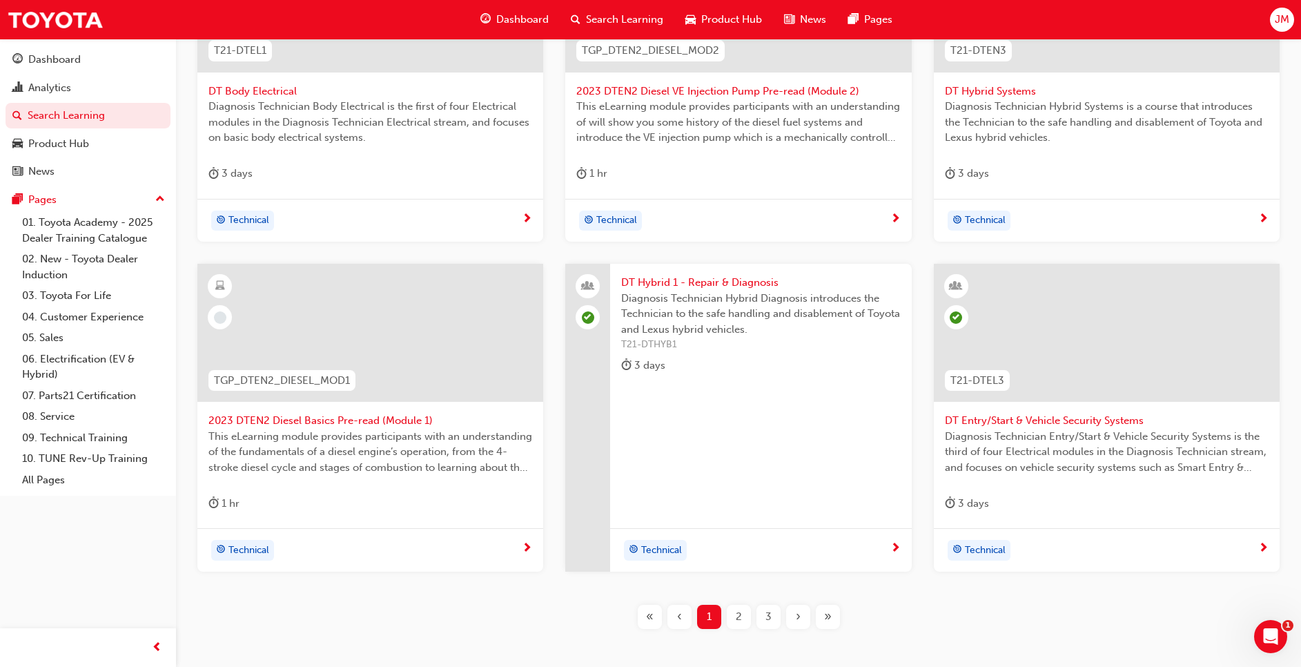
scroll to position [459, 0]
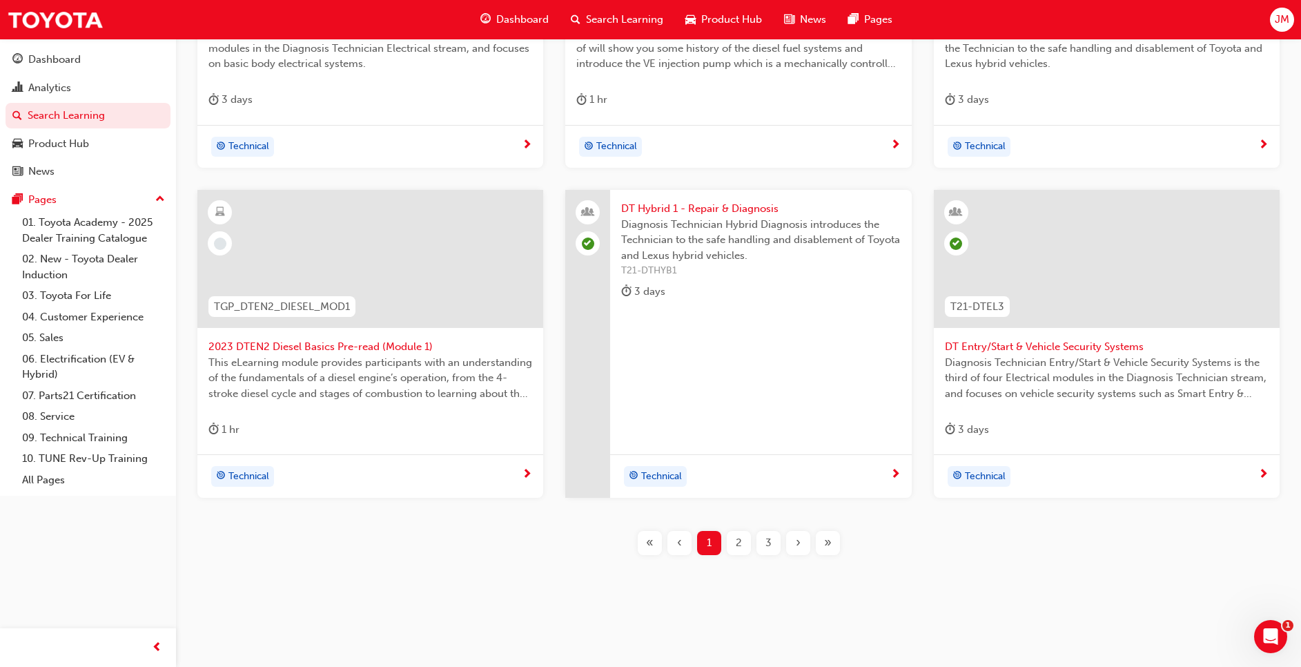
click at [741, 546] on span "2" at bounding box center [739, 543] width 6 height 16
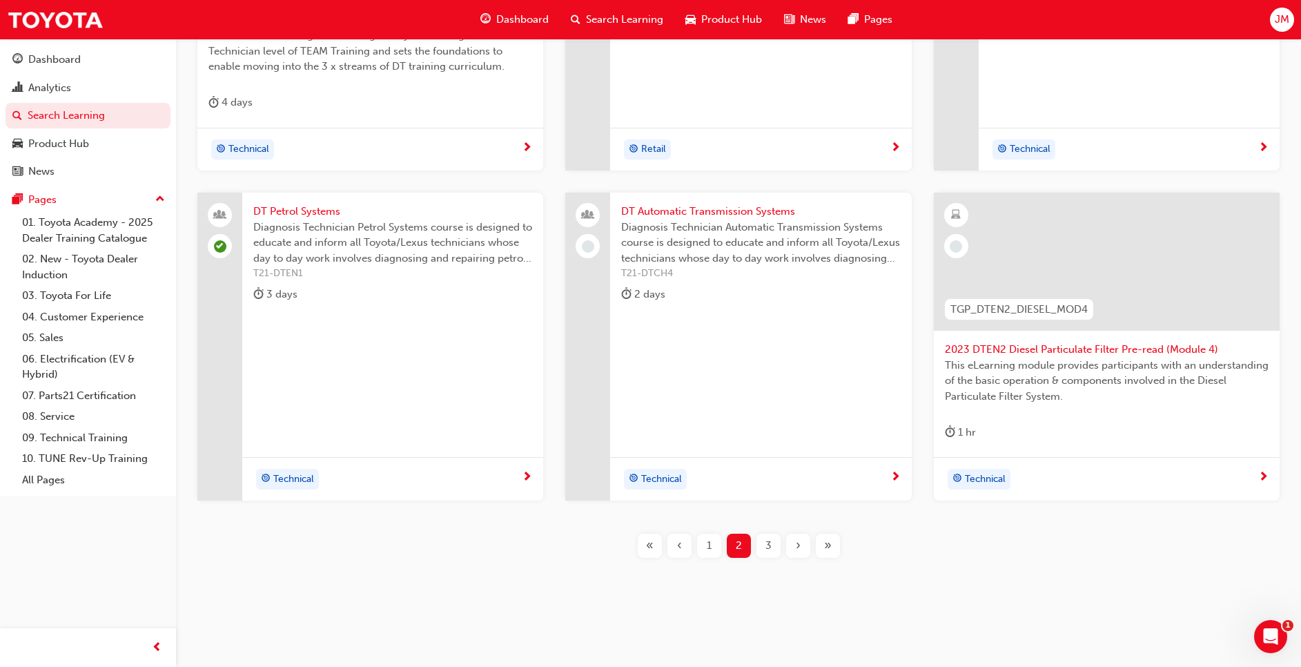
scroll to position [459, 0]
click at [734, 357] on div "DT Automatic Transmission Systems Diagnosis Technician Automatic Transmission S…" at bounding box center [760, 344] width 301 height 308
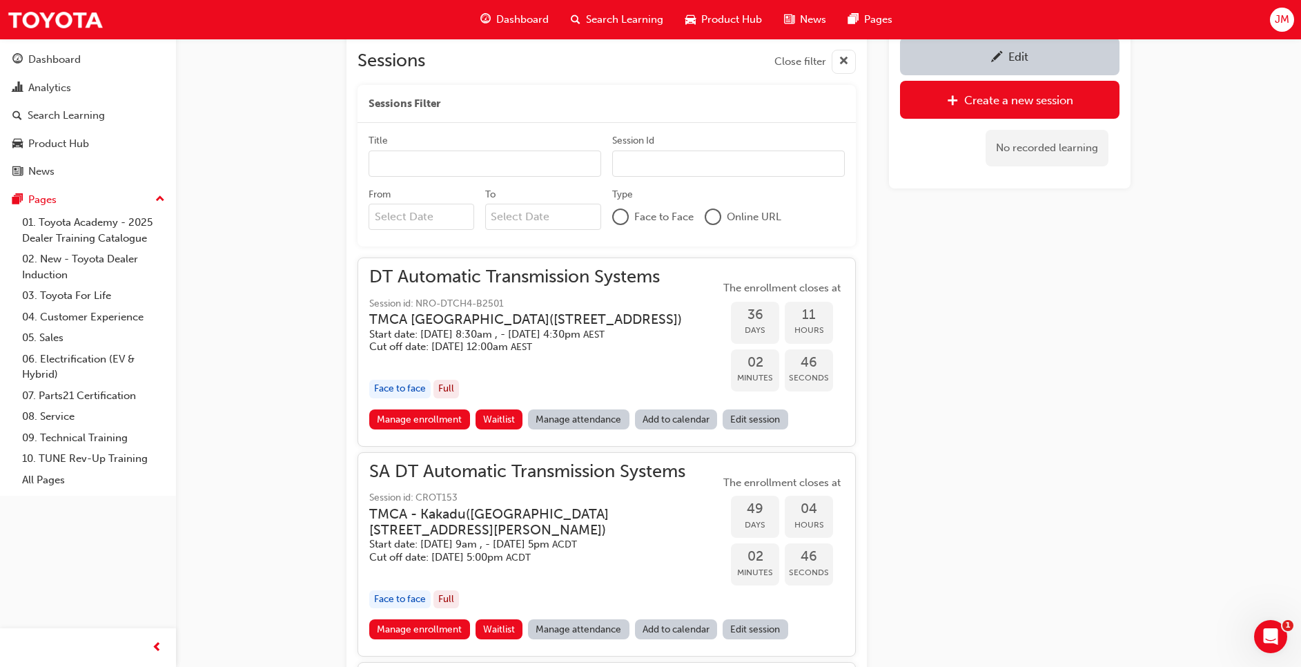
scroll to position [677, 0]
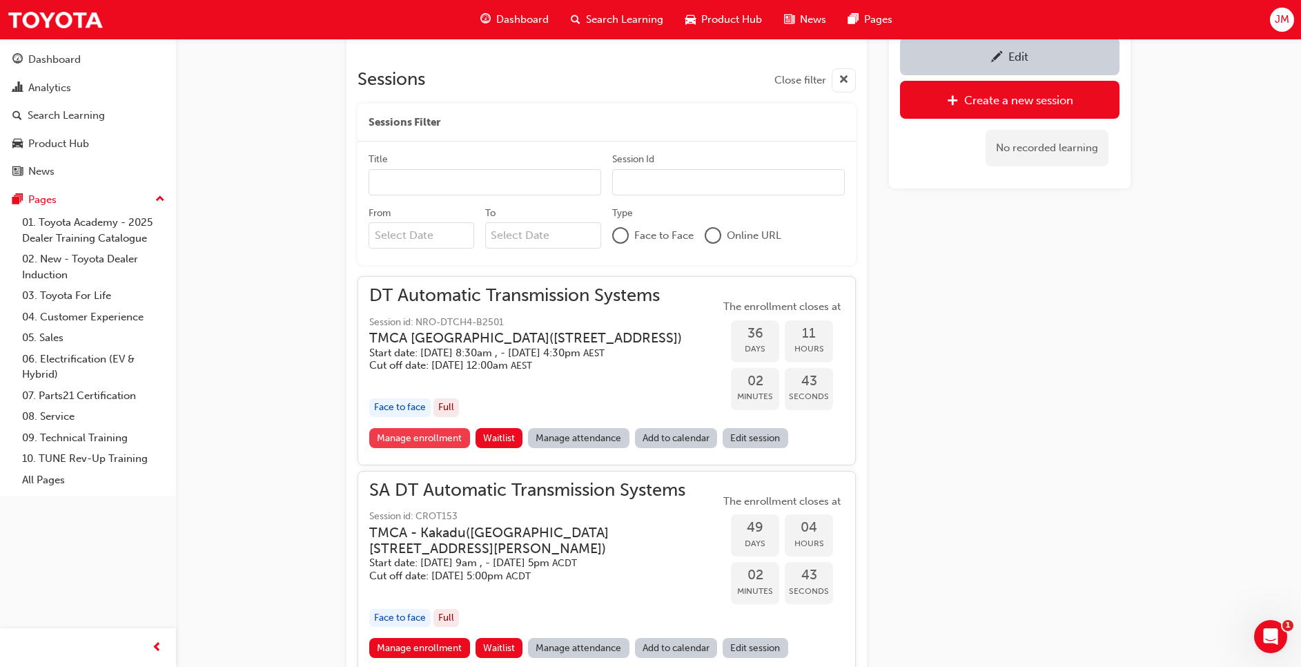
click at [440, 448] on link "Manage enrollment" at bounding box center [419, 438] width 101 height 20
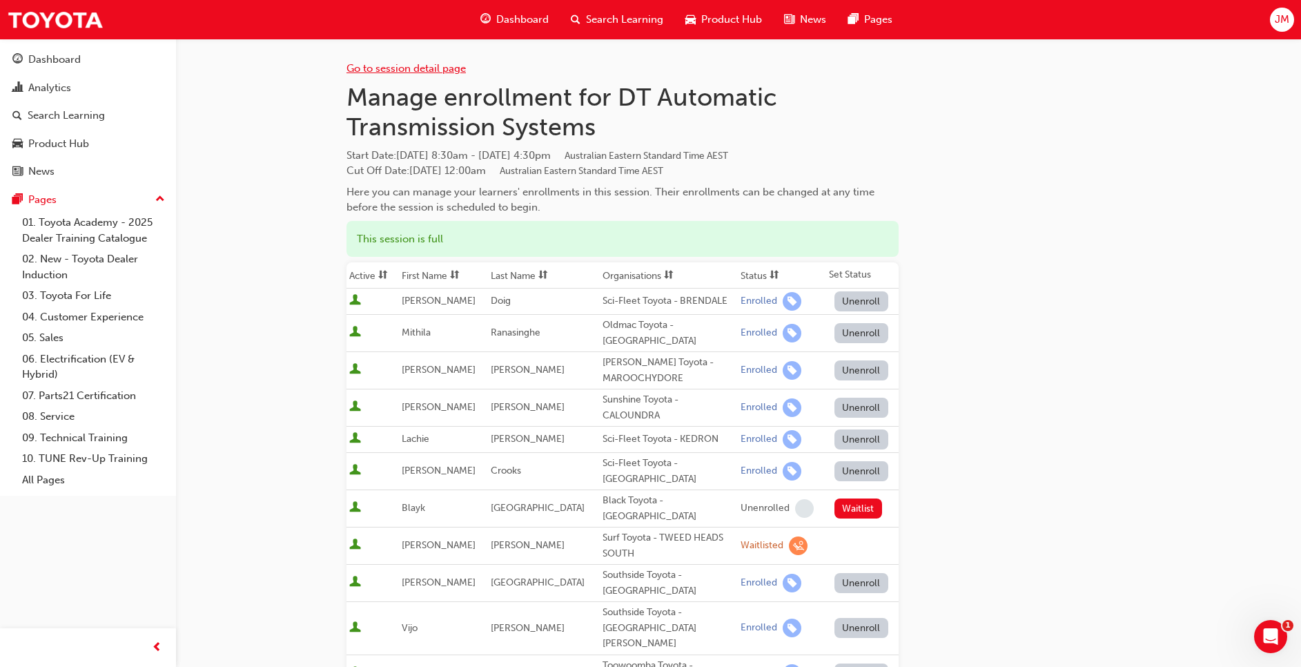
click at [406, 66] on link "Go to session detail page" at bounding box center [406, 68] width 119 height 12
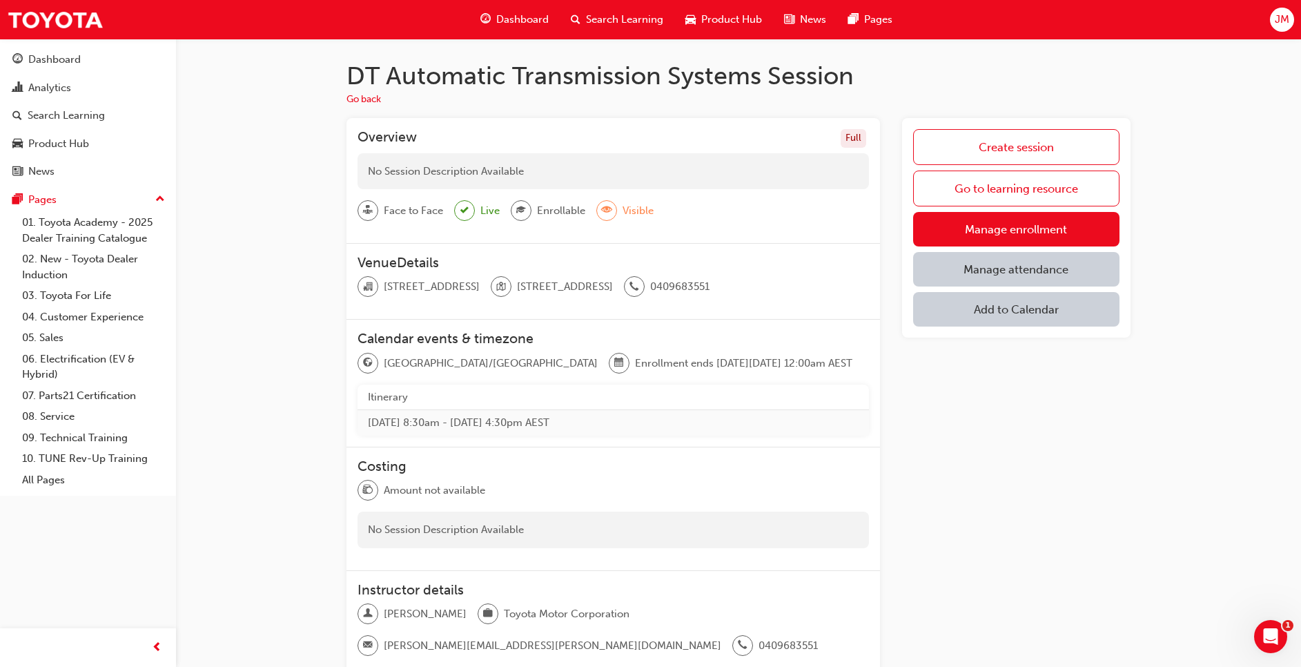
click at [625, 21] on span "Search Learning" at bounding box center [624, 20] width 77 height 16
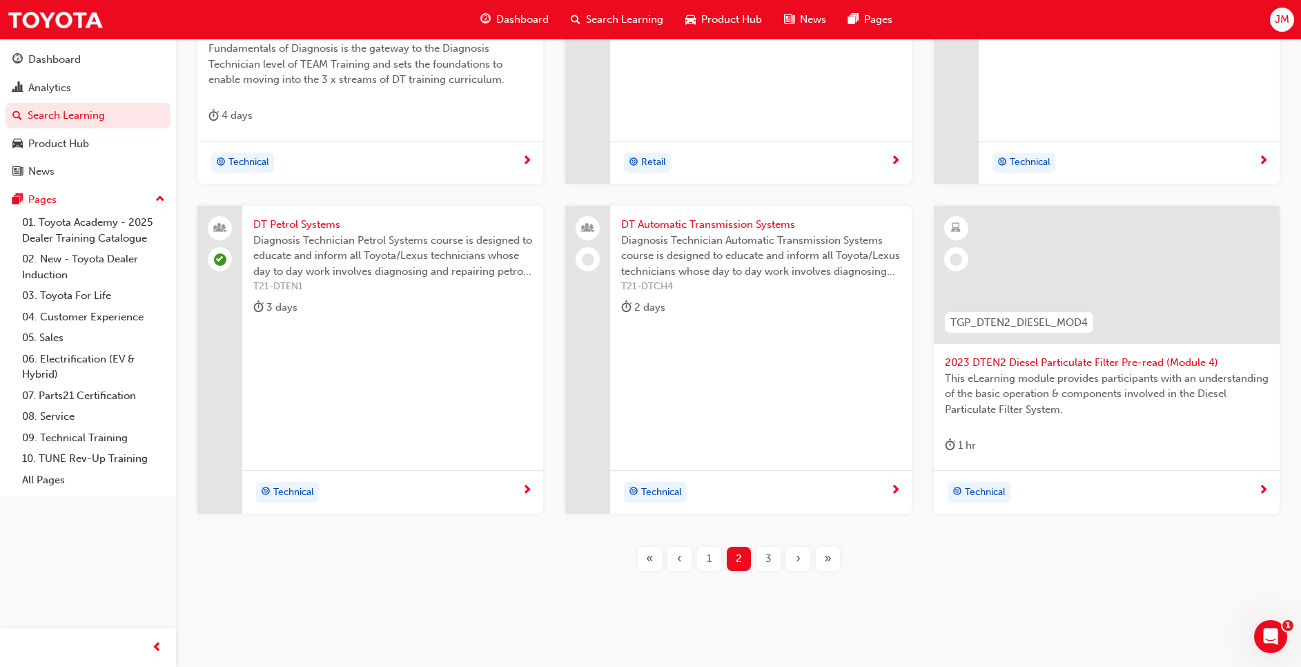
scroll to position [459, 0]
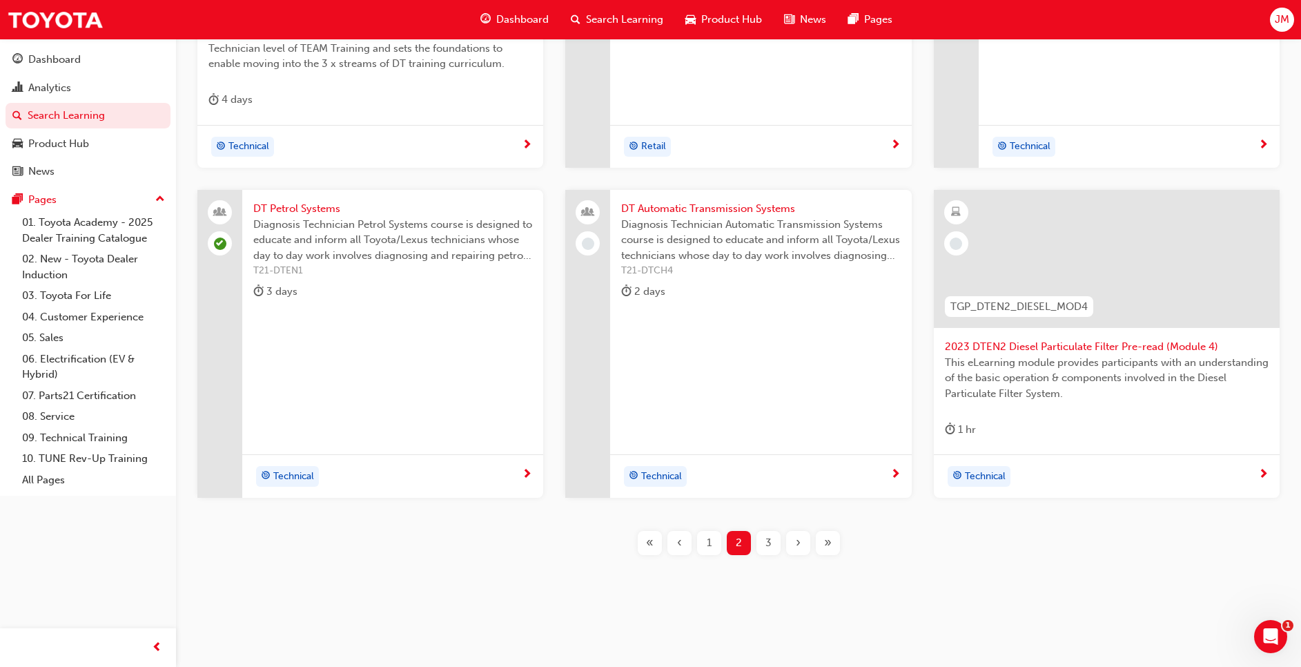
click at [773, 310] on div "DT Automatic Transmission Systems Diagnosis Technician Automatic Transmission S…" at bounding box center [760, 253] width 301 height 126
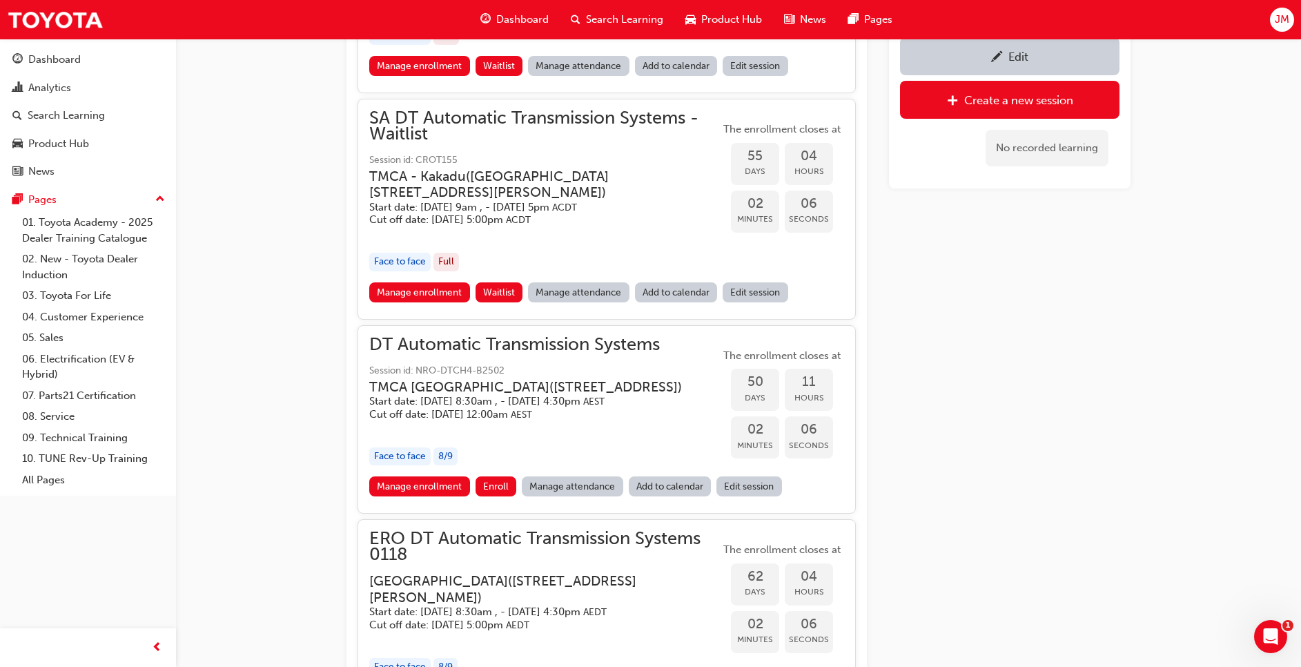
scroll to position [1368, 0]
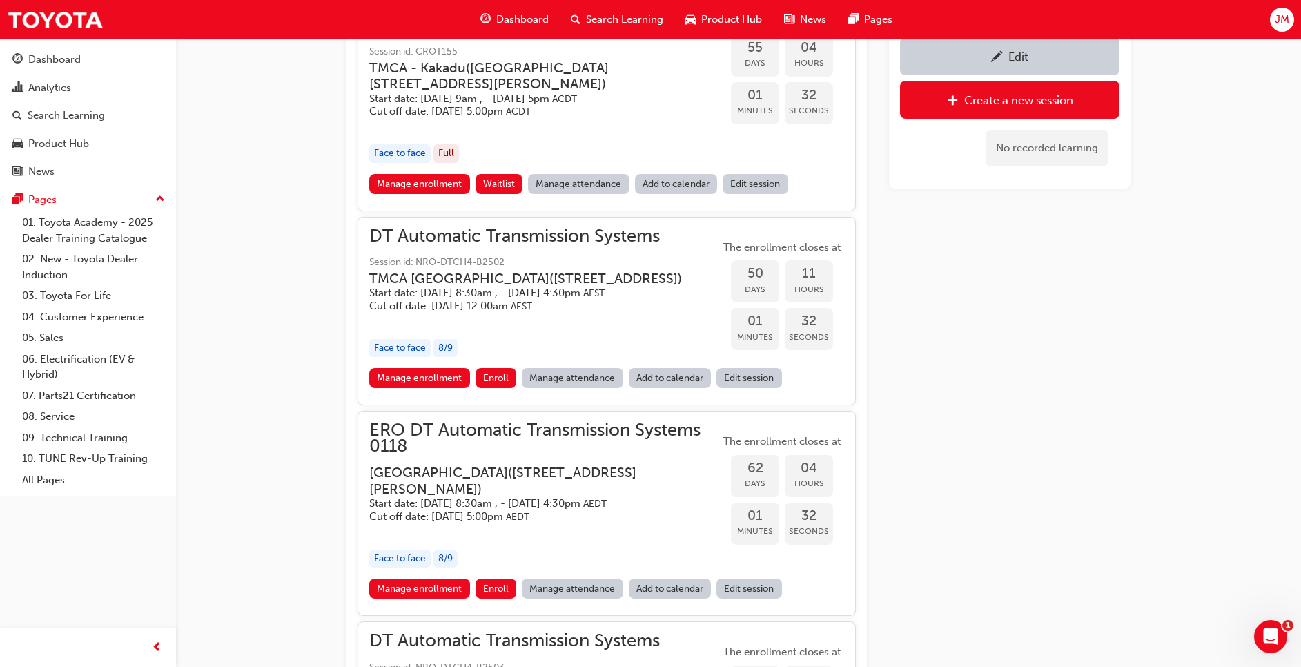
drag, startPoint x: 414, startPoint y: 416, endPoint x: 438, endPoint y: 403, distance: 27.5
click at [414, 388] on link "Manage enrollment" at bounding box center [419, 378] width 101 height 20
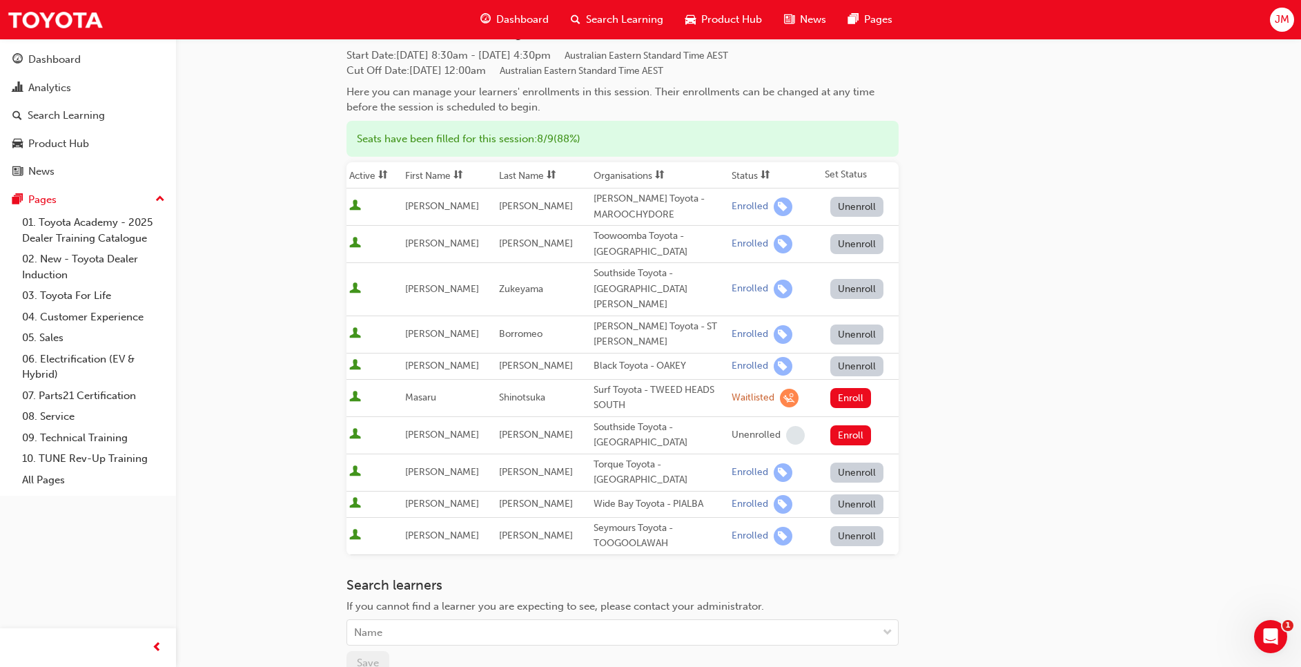
scroll to position [104, 0]
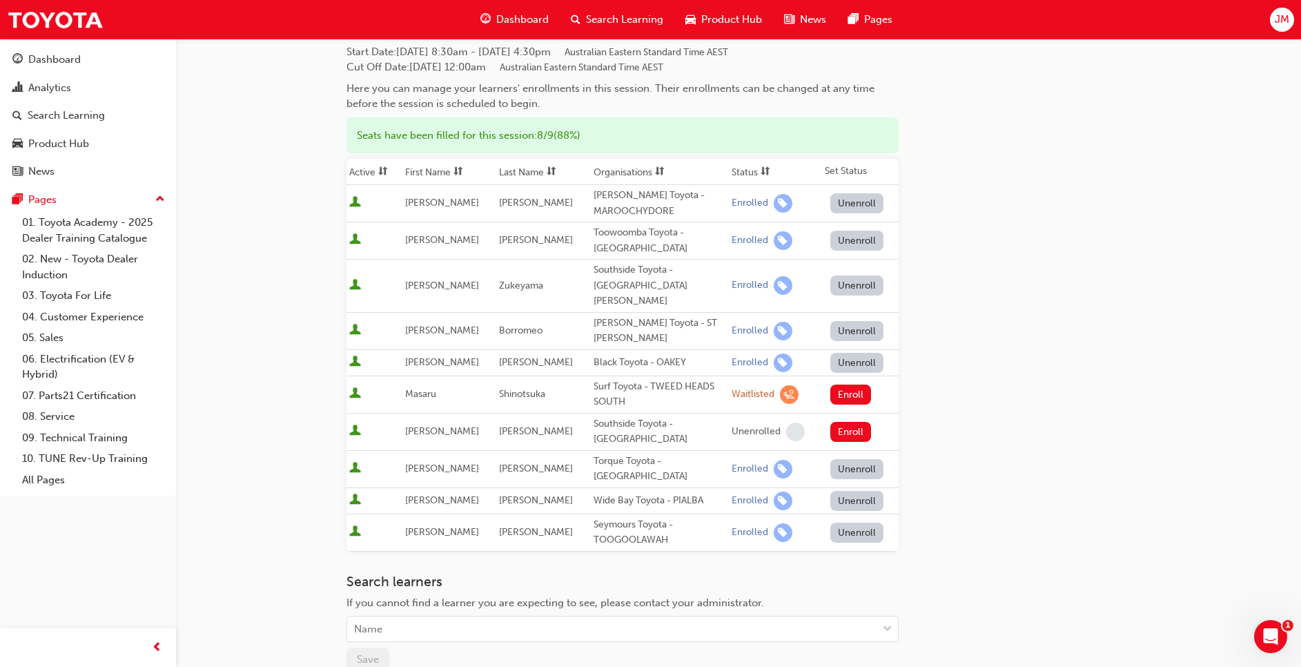
drag, startPoint x: 836, startPoint y: 370, endPoint x: 861, endPoint y: 380, distance: 26.7
click at [846, 385] on button "Enroll" at bounding box center [851, 395] width 41 height 20
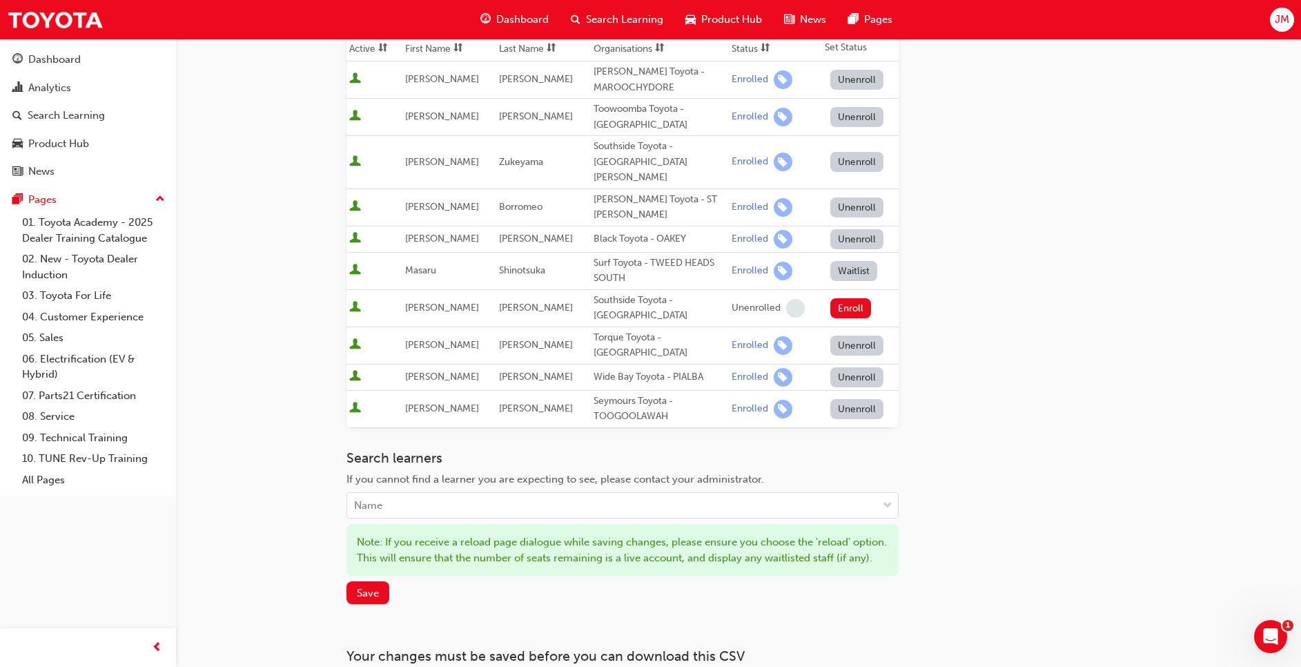
scroll to position [339, 0]
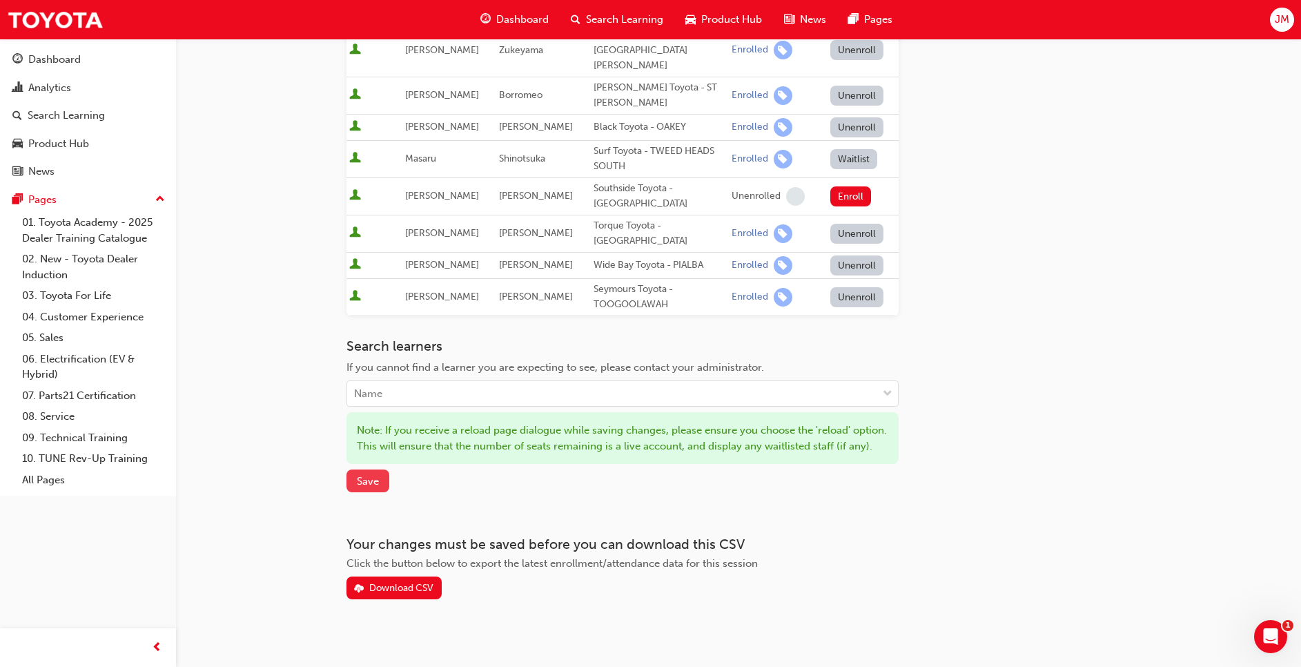
click at [379, 471] on button "Save" at bounding box center [368, 480] width 43 height 23
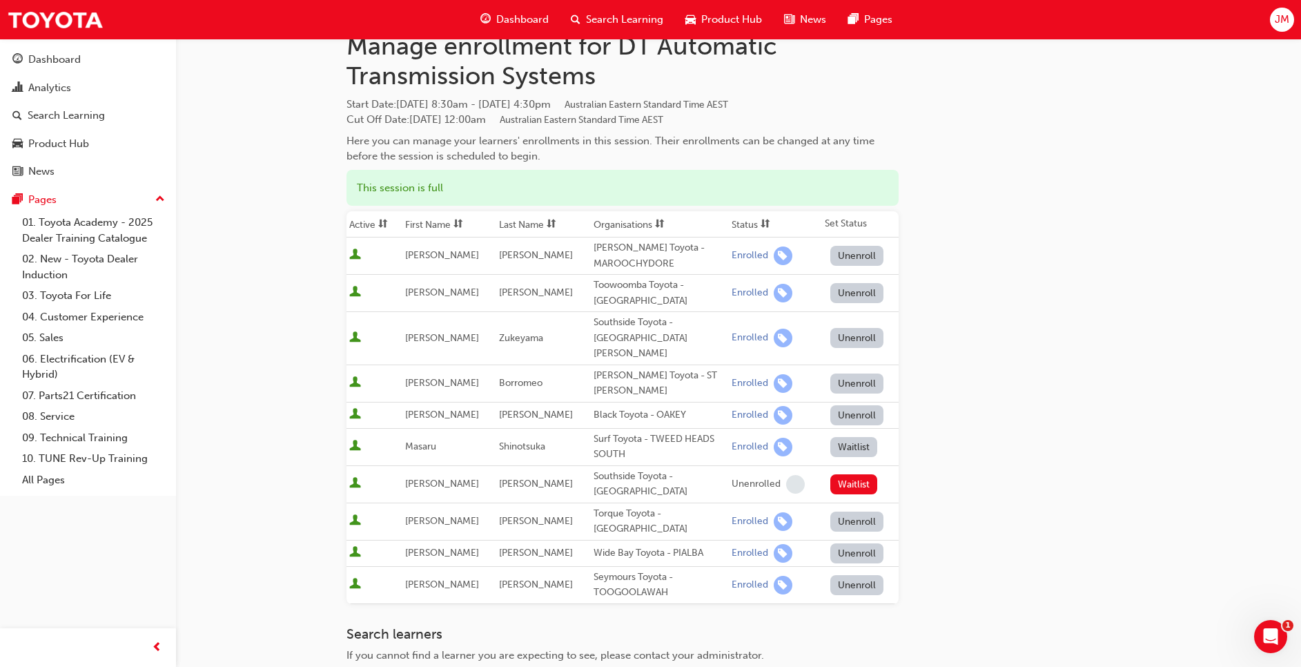
scroll to position [0, 0]
